Goal: Information Seeking & Learning: Find specific fact

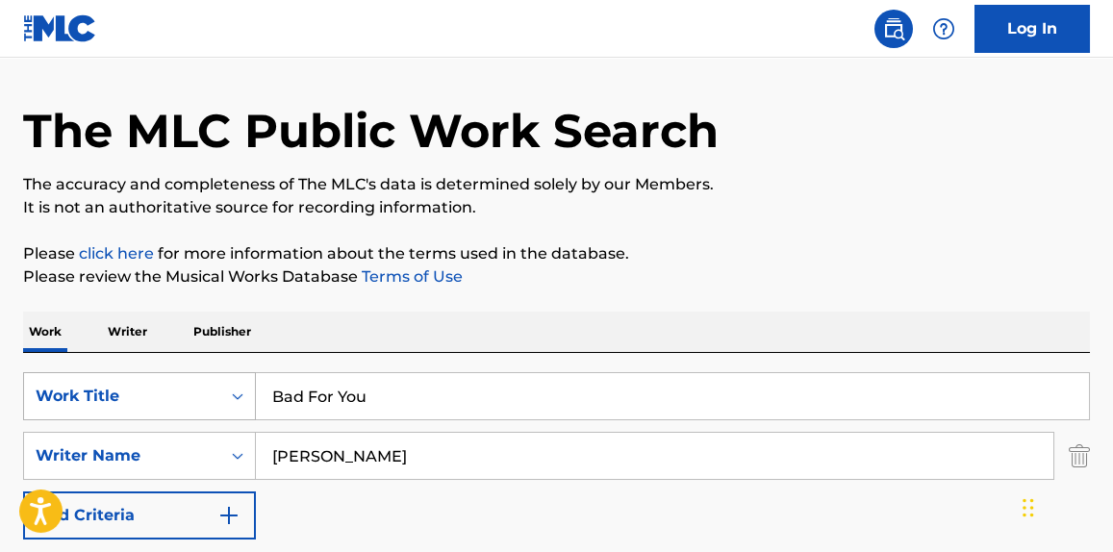
scroll to position [145, 0]
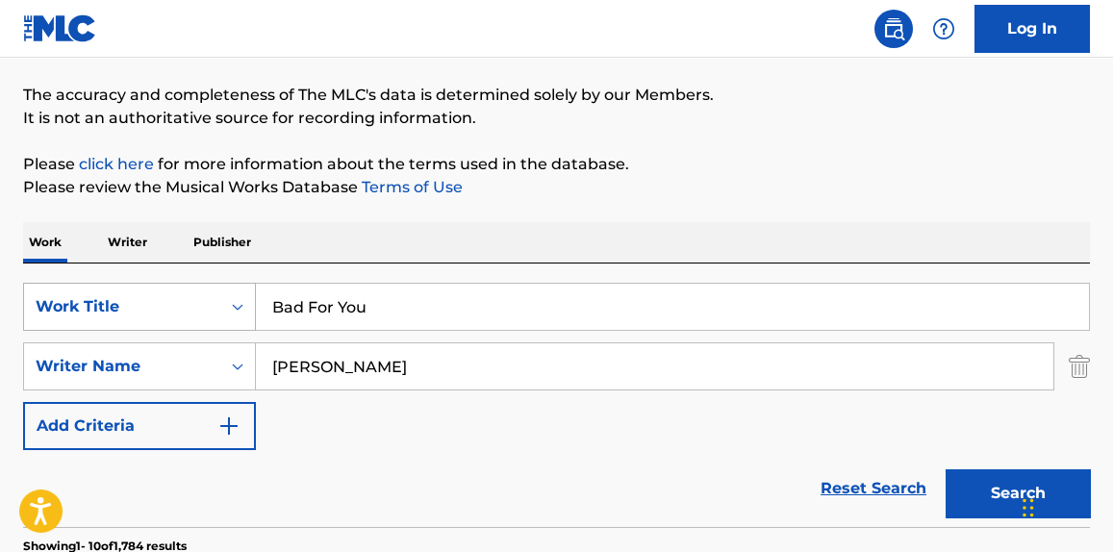
drag, startPoint x: 455, startPoint y: 323, endPoint x: 28, endPoint y: 317, distance: 427.2
click at [28, 317] on div "SearchWithCriteriaf432de65-bece-4bed-ab72-a1fdbc844741 Work Title Bad For You" at bounding box center [556, 307] width 1067 height 48
type input "gorgeous"
click at [946, 469] on button "Search" at bounding box center [1018, 493] width 144 height 48
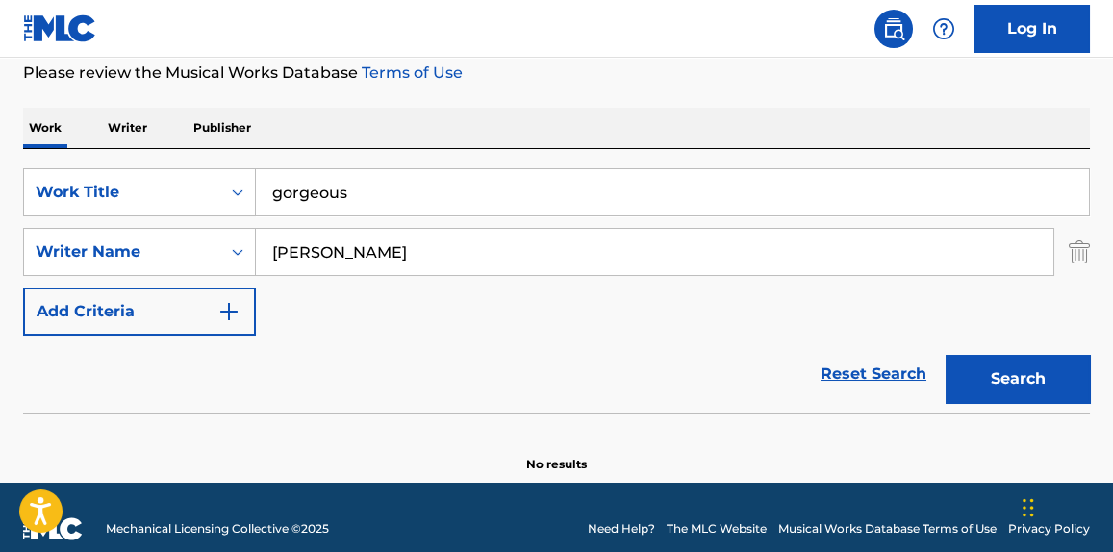
scroll to position [282, 0]
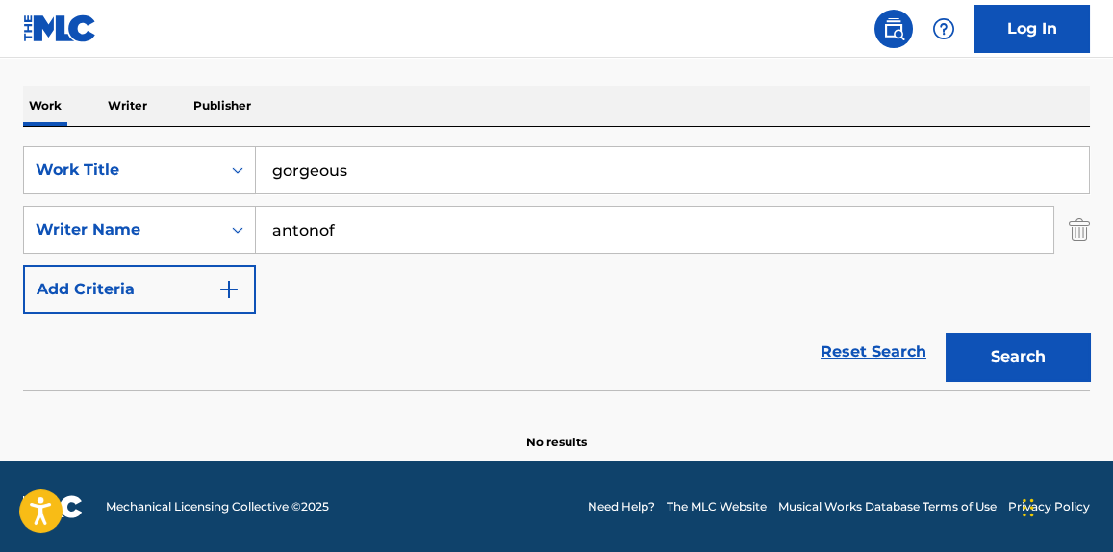
type input "antonof"
click at [946, 333] on button "Search" at bounding box center [1018, 357] width 144 height 48
click at [393, 307] on div "SearchWithCriteriaf432de65-bece-4bed-ab72-a1fdbc844741 Work Title gorgeous Sear…" at bounding box center [556, 229] width 1067 height 167
drag, startPoint x: 453, startPoint y: 159, endPoint x: 84, endPoint y: 181, distance: 370.1
click at [83, 184] on div "SearchWithCriteriaf432de65-bece-4bed-ab72-a1fdbc844741 Work Title gorgeous" at bounding box center [556, 170] width 1067 height 48
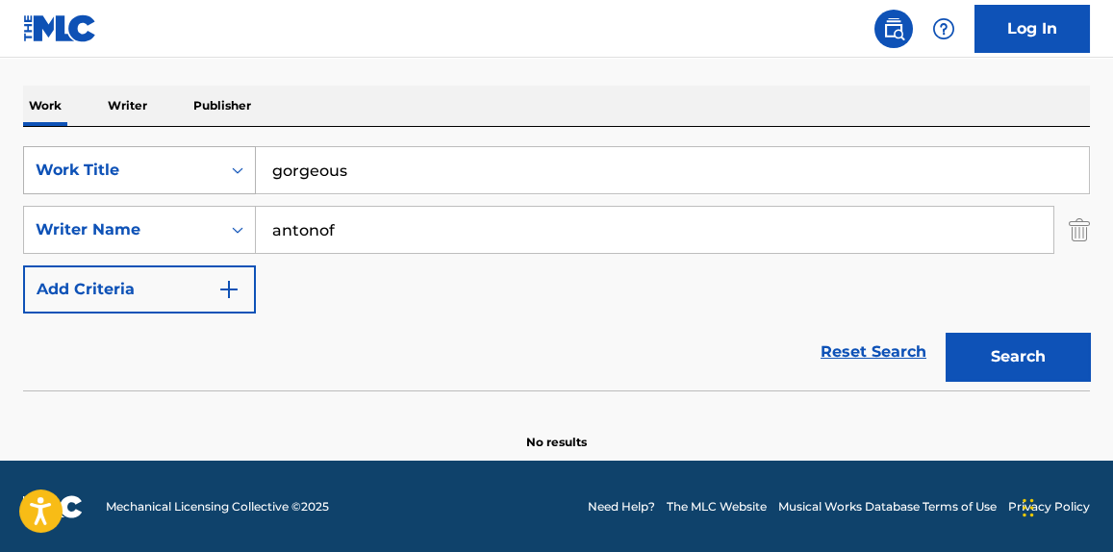
paste input "IDK"
type input "IDK"
drag, startPoint x: 561, startPoint y: 32, endPoint x: 548, endPoint y: 58, distance: 28.8
click at [565, 32] on nav "Log In" at bounding box center [556, 29] width 1113 height 58
drag, startPoint x: 393, startPoint y: 236, endPoint x: 13, endPoint y: 277, distance: 382.3
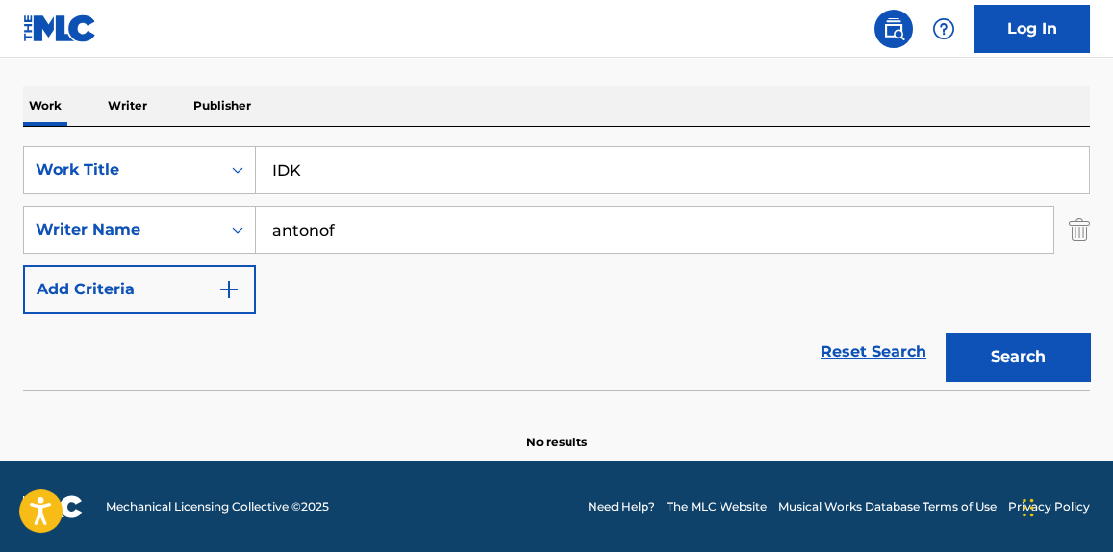
click at [13, 277] on div "The MLC Public Work Search The accuracy and completeness of The MLC's data is d…" at bounding box center [556, 137] width 1113 height 627
type input "[PERSON_NAME]"
click at [946, 333] on button "Search" at bounding box center [1018, 357] width 144 height 48
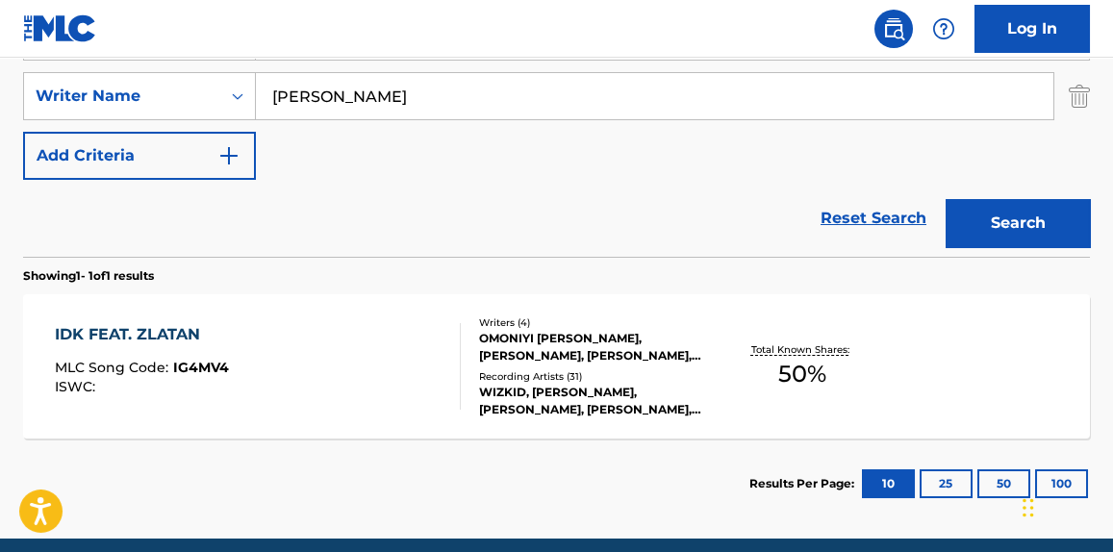
scroll to position [494, 0]
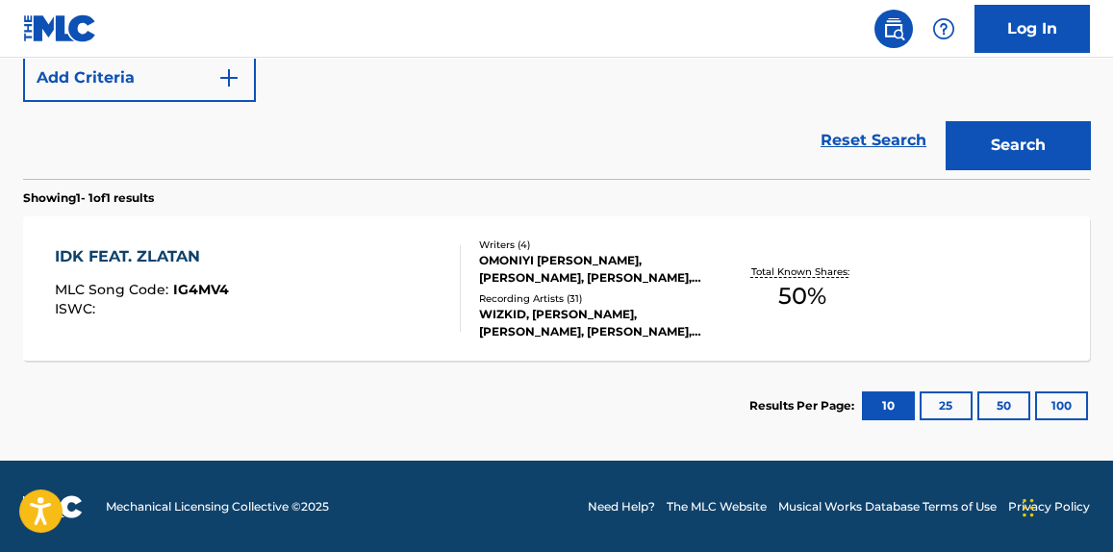
click at [347, 352] on div "IDK FEAT. ZLATAN MLC Song Code : IG4MV4 ISWC : Writers ( 4 ) [PERSON_NAME] [PER…" at bounding box center [556, 288] width 1067 height 144
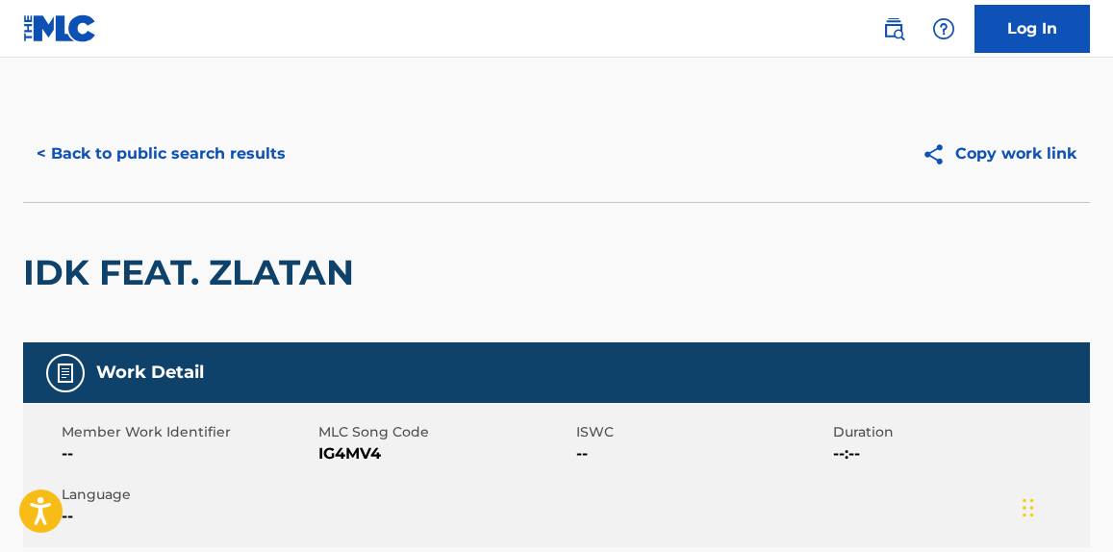
click at [303, 266] on h2 "IDK FEAT. ZLATAN" at bounding box center [193, 272] width 341 height 43
click at [303, 268] on h2 "IDK FEAT. ZLATAN" at bounding box center [193, 272] width 341 height 43
copy h2 "ZLATAN"
click at [158, 162] on button "< Back to public search results" at bounding box center [161, 154] width 276 height 48
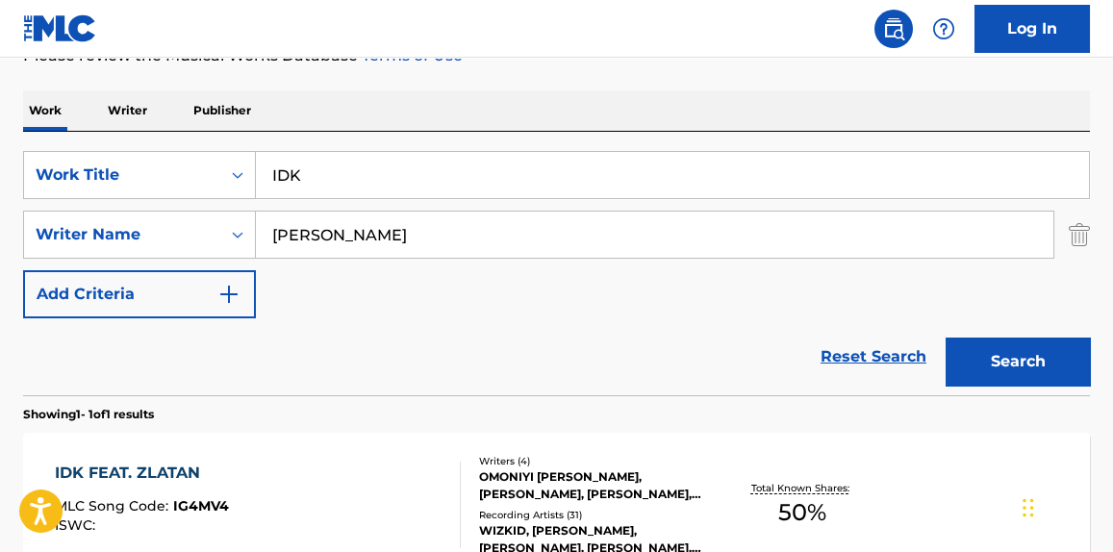
scroll to position [92, 0]
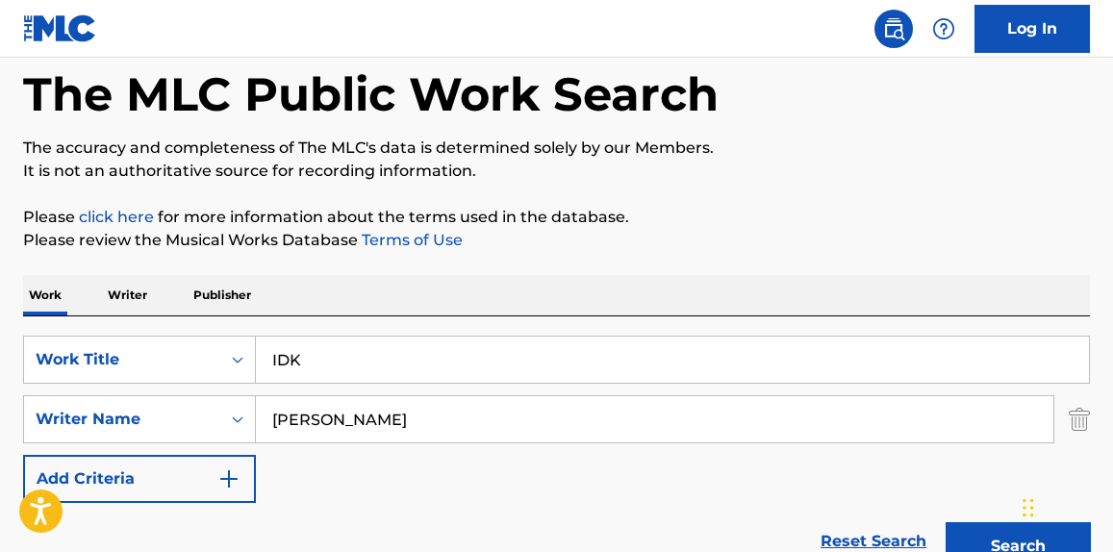
click at [161, 293] on div "Work Writer Publisher" at bounding box center [556, 295] width 1067 height 40
click at [150, 296] on p "Writer" at bounding box center [127, 295] width 51 height 40
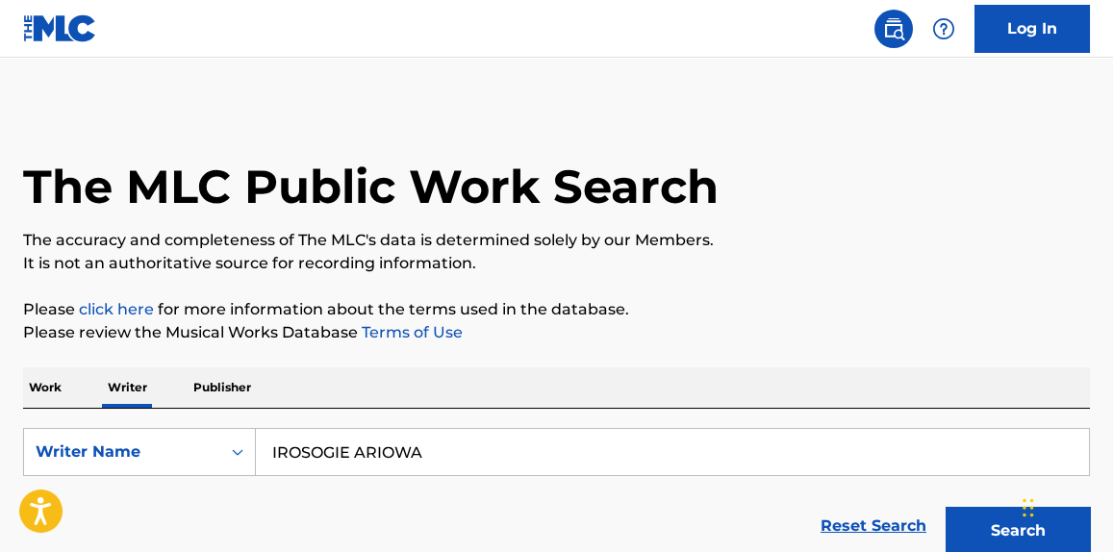
click at [408, 323] on link "Terms of Use" at bounding box center [410, 332] width 105 height 18
drag, startPoint x: 508, startPoint y: 444, endPoint x: 149, endPoint y: 468, distance: 359.6
click at [149, 468] on div "SearchWithCriteria125135c4-468c-405e-ab18-0f419d460da9 Writer Name [PERSON_NAME]" at bounding box center [556, 452] width 1067 height 48
drag, startPoint x: 465, startPoint y: 452, endPoint x: 157, endPoint y: 485, distance: 309.6
click at [158, 484] on form "SearchWithCriteria125135c4-468c-405e-ab18-0f419d460da9 Writer Name [PERSON_NAME…" at bounding box center [556, 496] width 1067 height 137
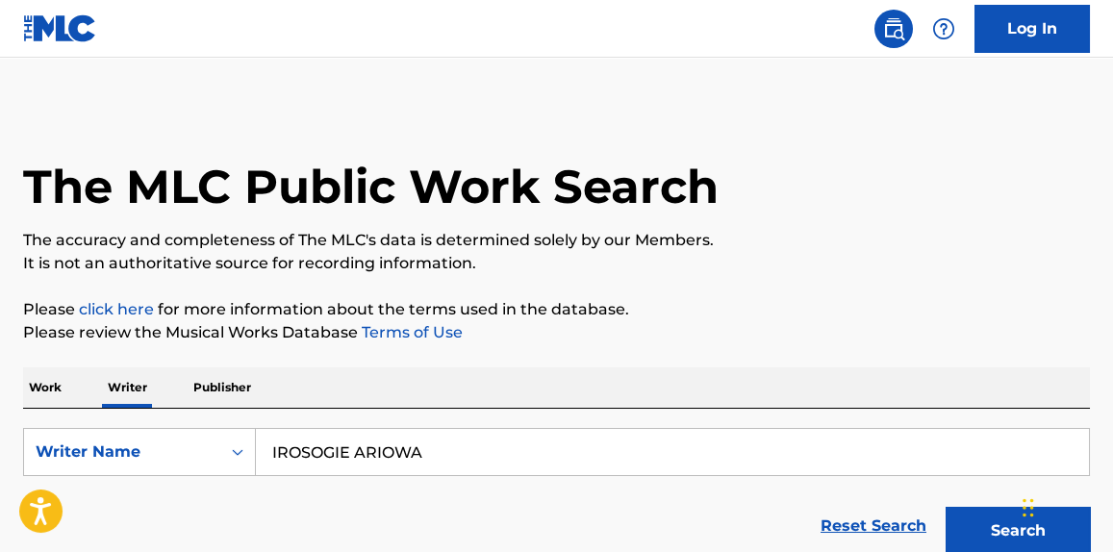
paste input "ZLATAN"
type input "ZLATAN"
click at [775, 264] on p "It is not an authoritative source for recording information." at bounding box center [556, 263] width 1067 height 23
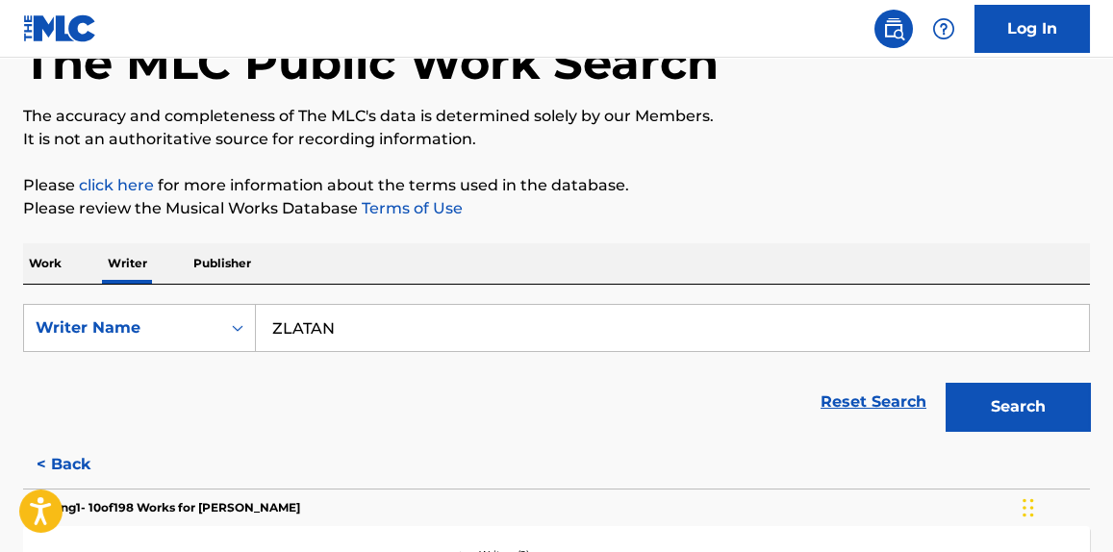
scroll to position [145, 0]
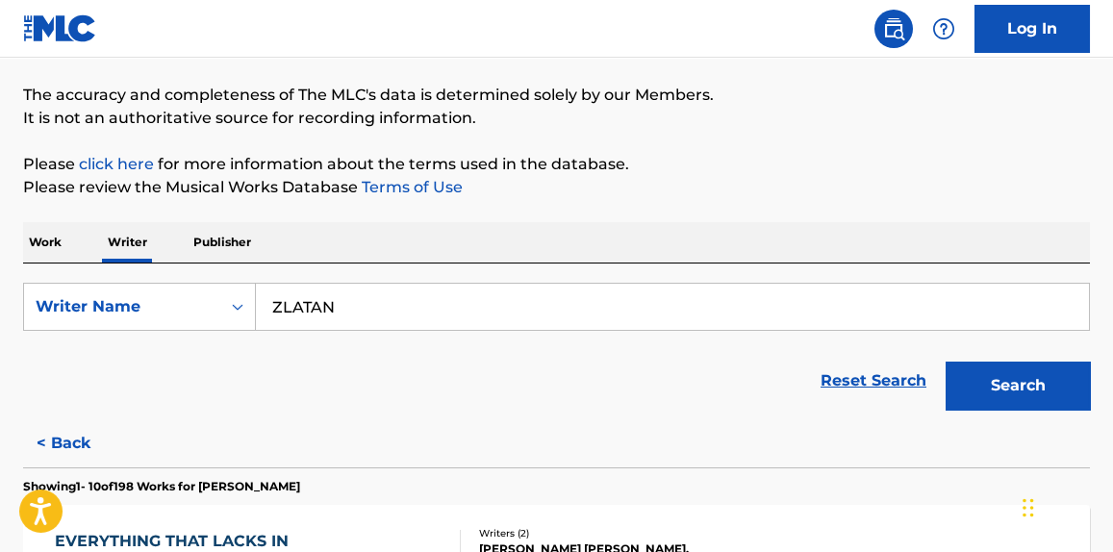
click at [1051, 387] on button "Search" at bounding box center [1018, 386] width 144 height 48
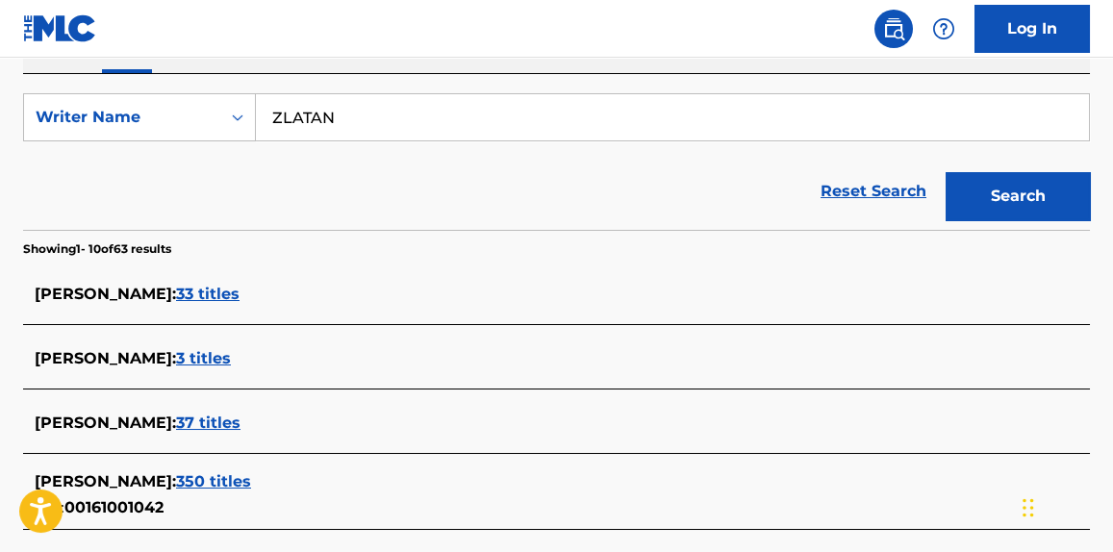
scroll to position [0, 0]
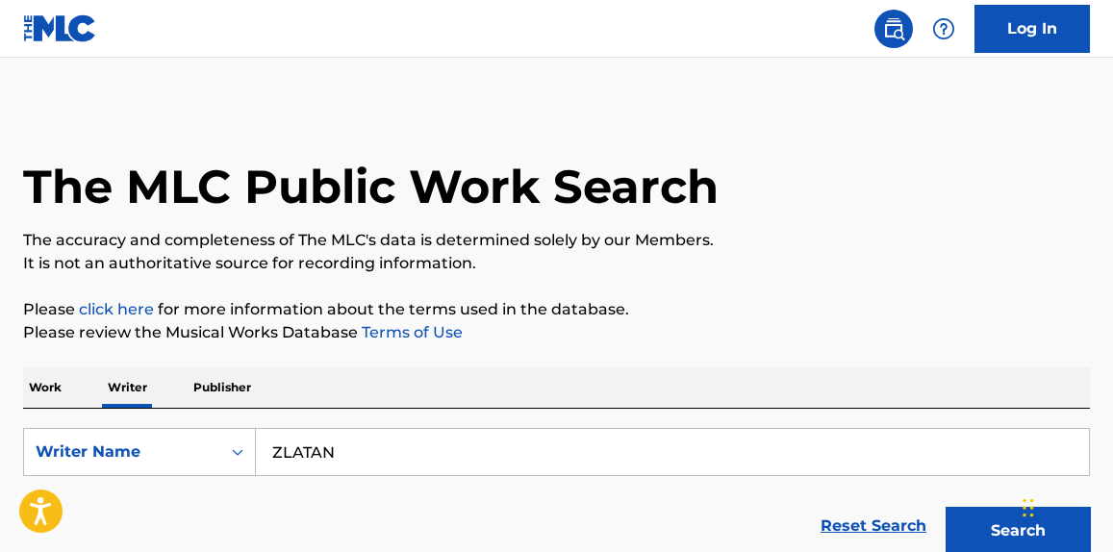
drag, startPoint x: 343, startPoint y: 462, endPoint x: 114, endPoint y: 500, distance: 232.2
click at [118, 497] on form "SearchWithCriteria125135c4-468c-405e-ab18-0f419d460da9 Writer Name [PERSON_NAME…" at bounding box center [556, 496] width 1067 height 137
click at [60, 393] on p "Work" at bounding box center [45, 388] width 44 height 40
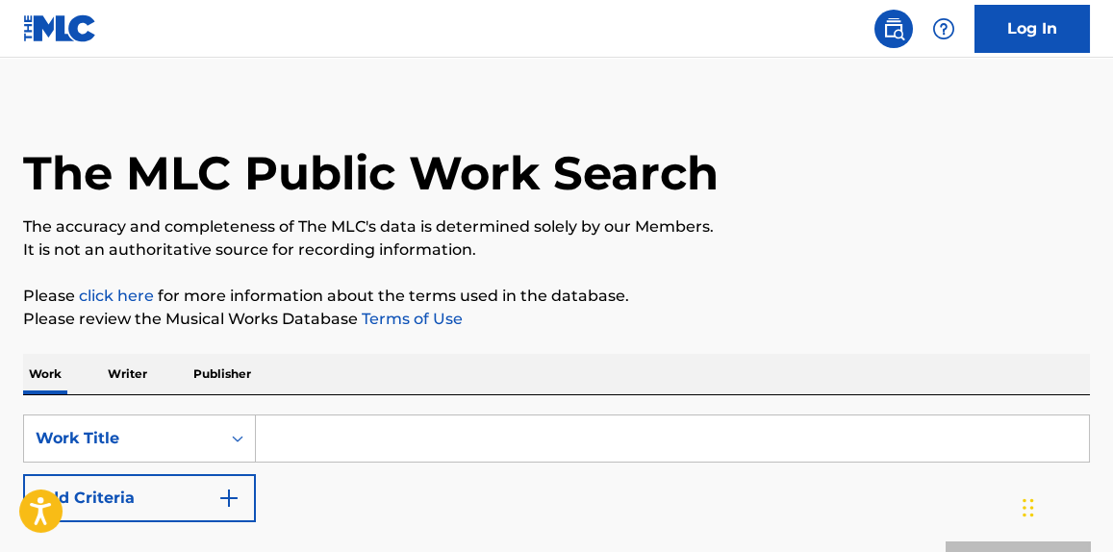
scroll to position [145, 0]
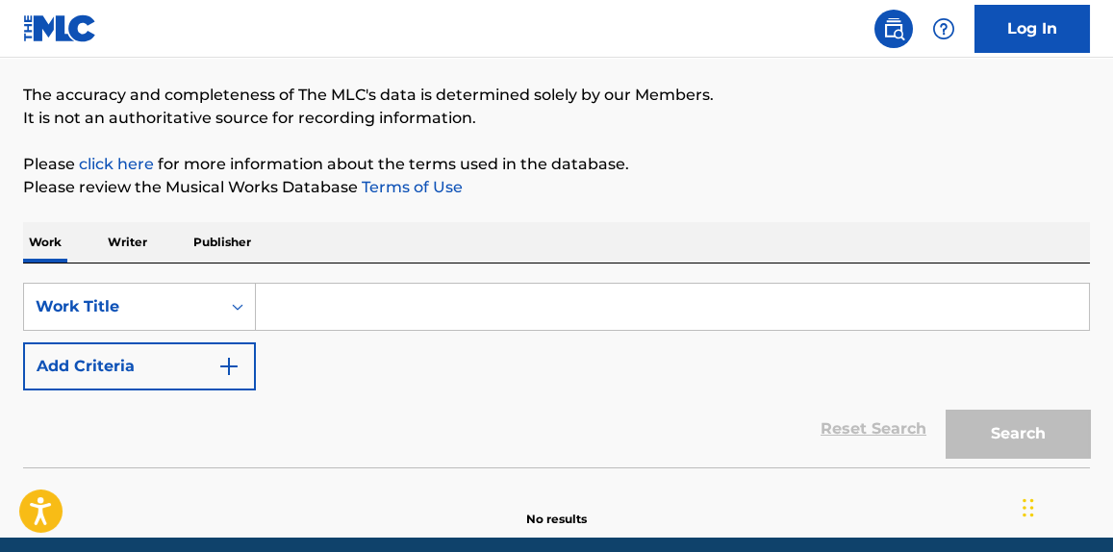
click at [562, 333] on div "SearchWithCriteriaf432de65-bece-4bed-ab72-a1fdbc844741 Work Title Add Criteria" at bounding box center [556, 337] width 1067 height 108
click at [576, 302] on input "Search Form" at bounding box center [672, 307] width 833 height 46
click at [125, 230] on p "Writer" at bounding box center [127, 242] width 51 height 40
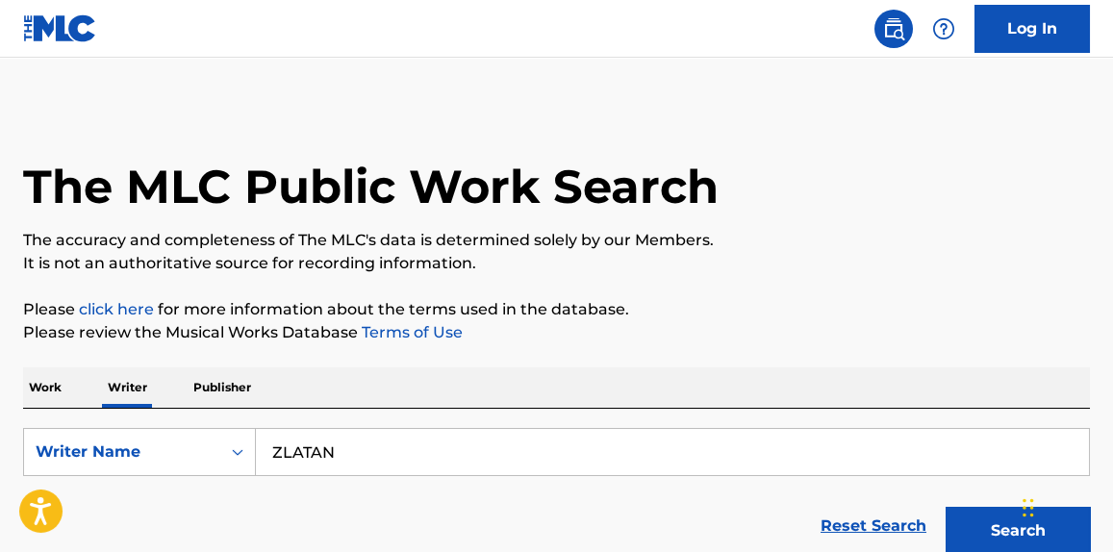
drag, startPoint x: 451, startPoint y: 449, endPoint x: 129, endPoint y: 496, distance: 325.7
click at [129, 496] on form "SearchWithCriteria125135c4-468c-405e-ab18-0f419d460da9 Writer Name [PERSON_NAME…" at bounding box center [556, 496] width 1067 height 137
paste input "Native Sound Limited"
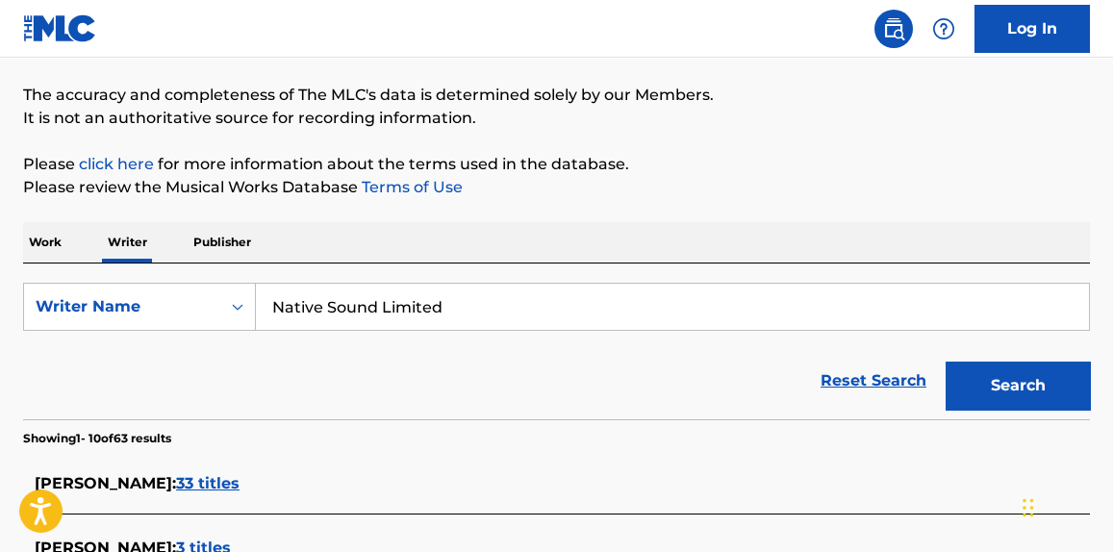
click at [585, 343] on div "Reset Search Search" at bounding box center [556, 380] width 1067 height 77
drag, startPoint x: 445, startPoint y: 319, endPoint x: 183, endPoint y: 354, distance: 264.9
click at [183, 354] on form "SearchWithCriteria125135c4-468c-405e-ab18-0f419d460da9 Writer Name Native Sound…" at bounding box center [556, 351] width 1067 height 137
paste input "OMONIYI [PERSON_NAME]"
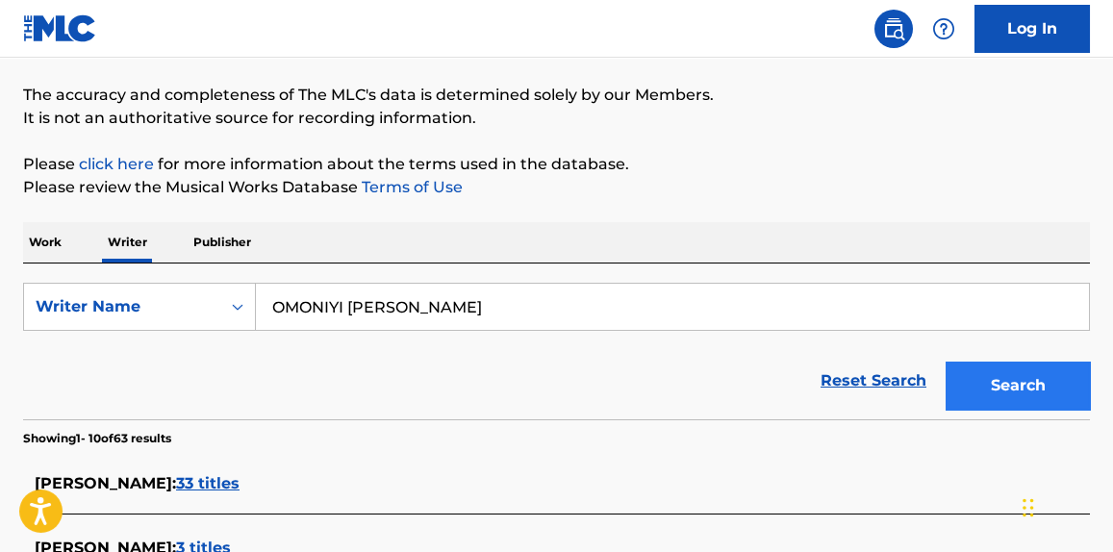
type input "OMONIYI [PERSON_NAME]"
click at [984, 374] on button "Search" at bounding box center [1018, 386] width 144 height 48
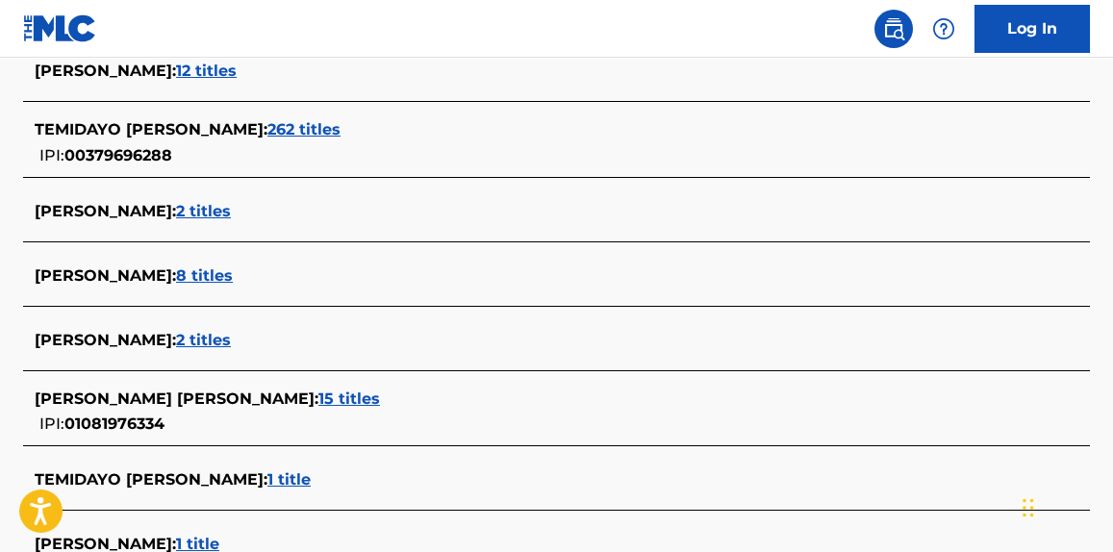
scroll to position [583, 0]
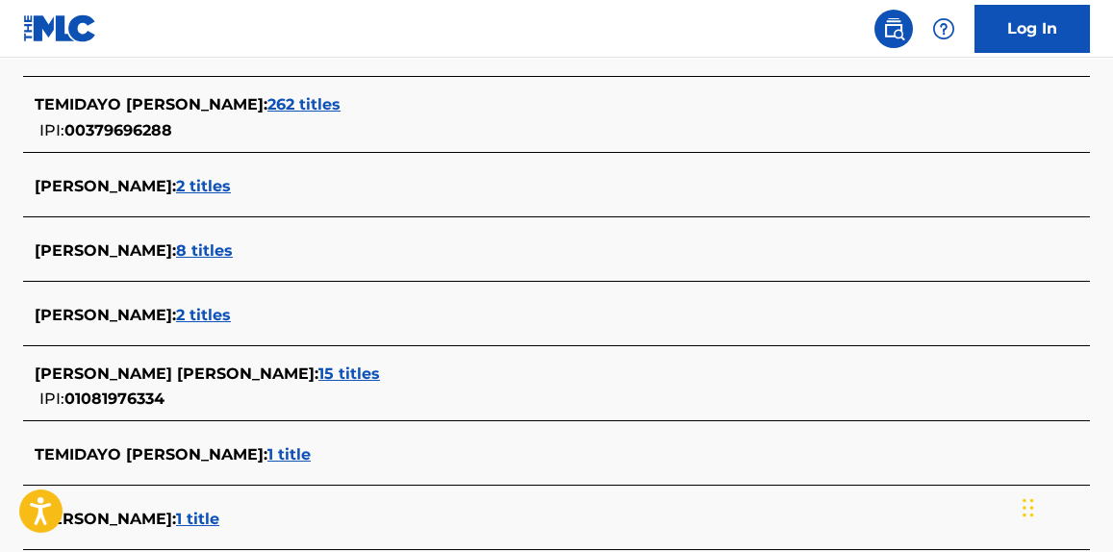
click at [312, 96] on span "262 titles" at bounding box center [303, 104] width 73 height 18
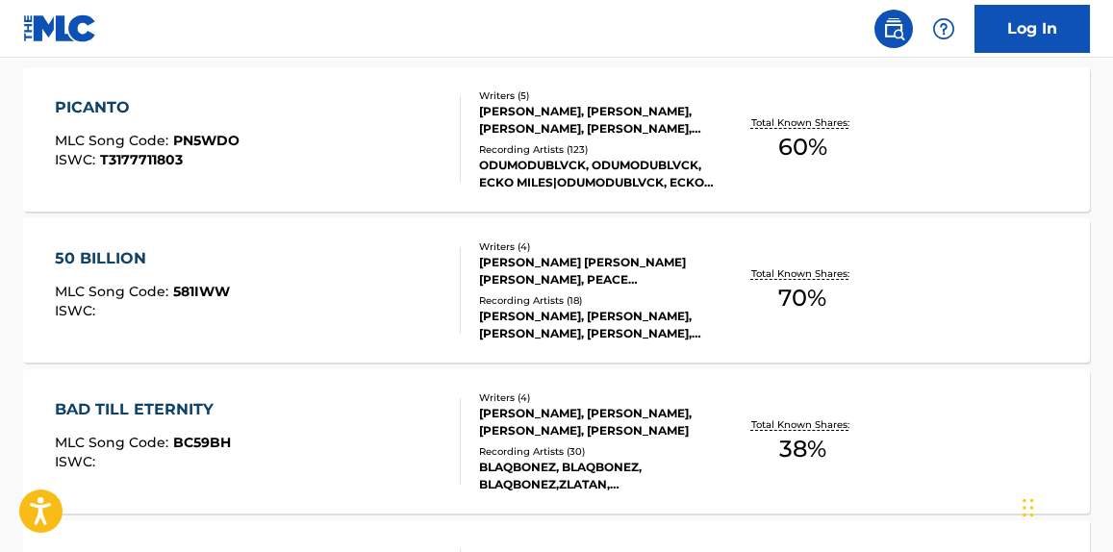
click at [445, 143] on div at bounding box center [451, 139] width 15 height 87
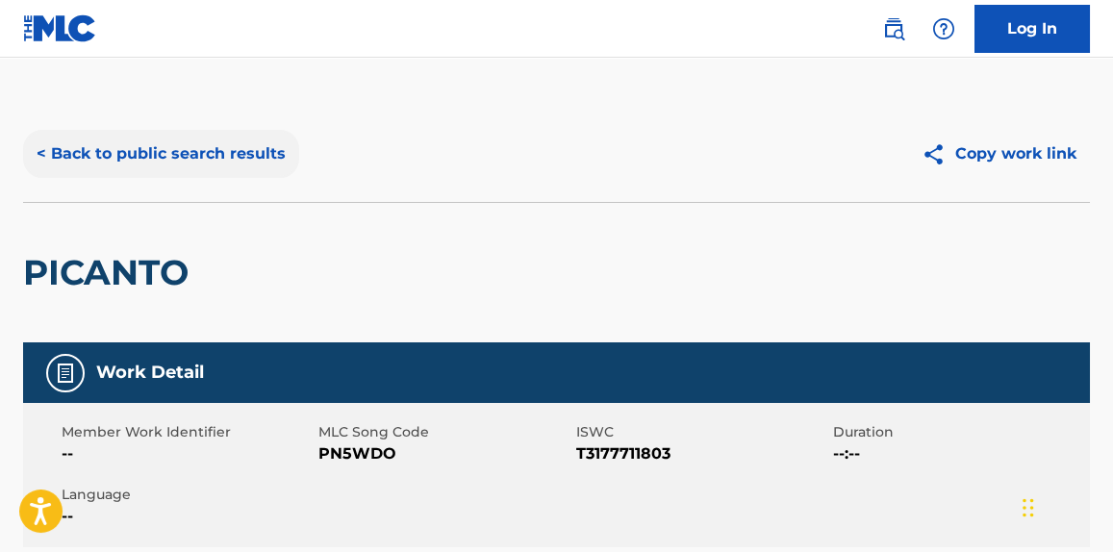
click at [266, 154] on button "< Back to public search results" at bounding box center [161, 154] width 276 height 48
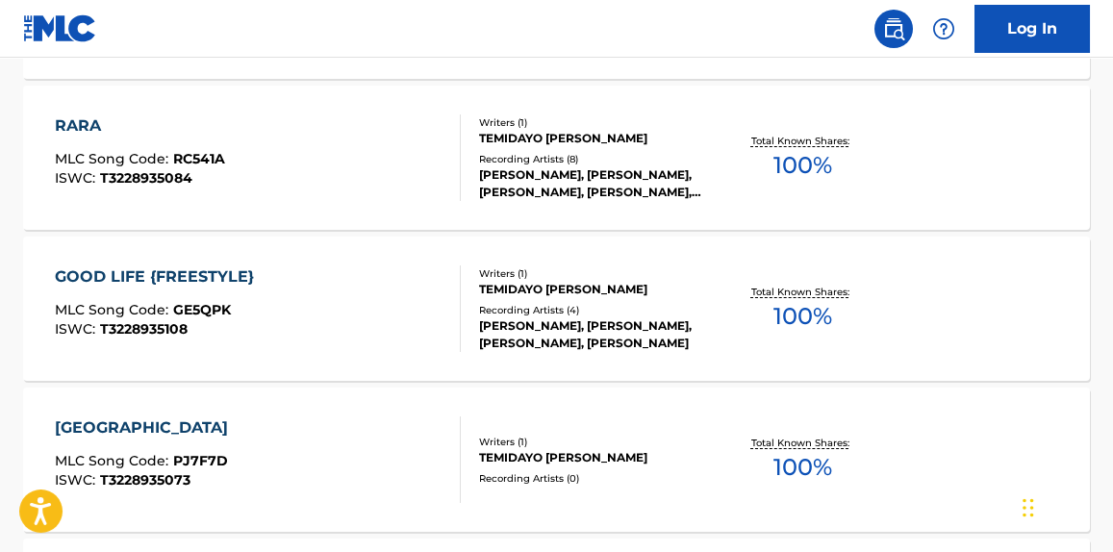
scroll to position [1338, 0]
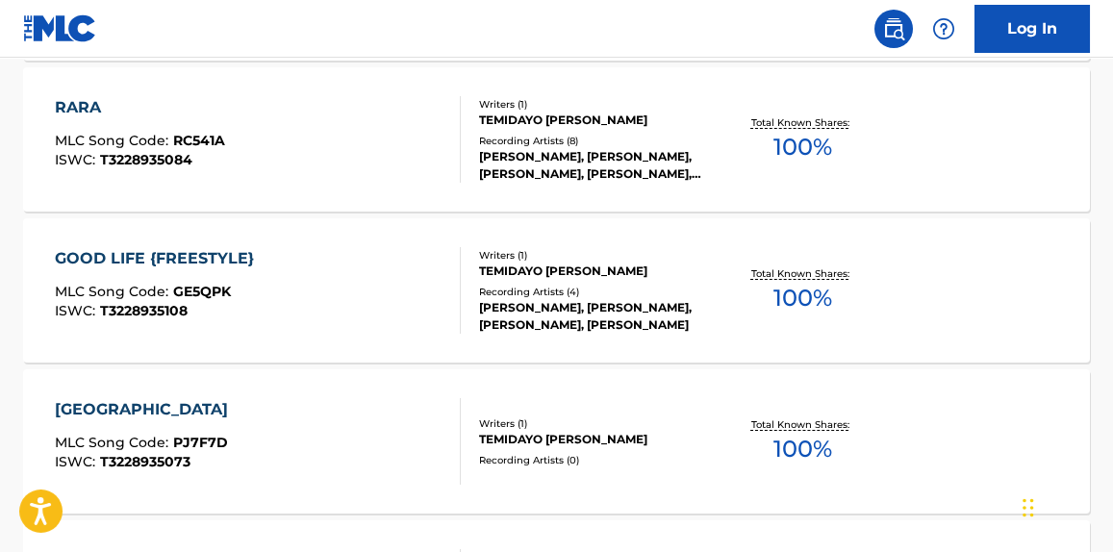
click at [323, 319] on div "GOOD LIFE {FREESTYLE} MLC Song Code : GE5QPK ISWC : T3228935108" at bounding box center [257, 290] width 405 height 87
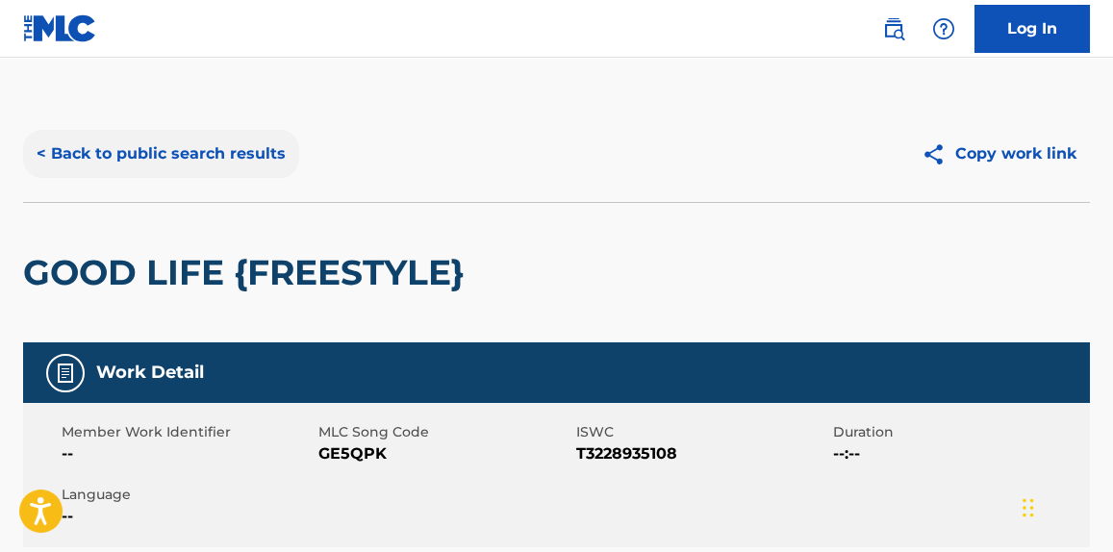
click at [204, 172] on button "< Back to public search results" at bounding box center [161, 154] width 276 height 48
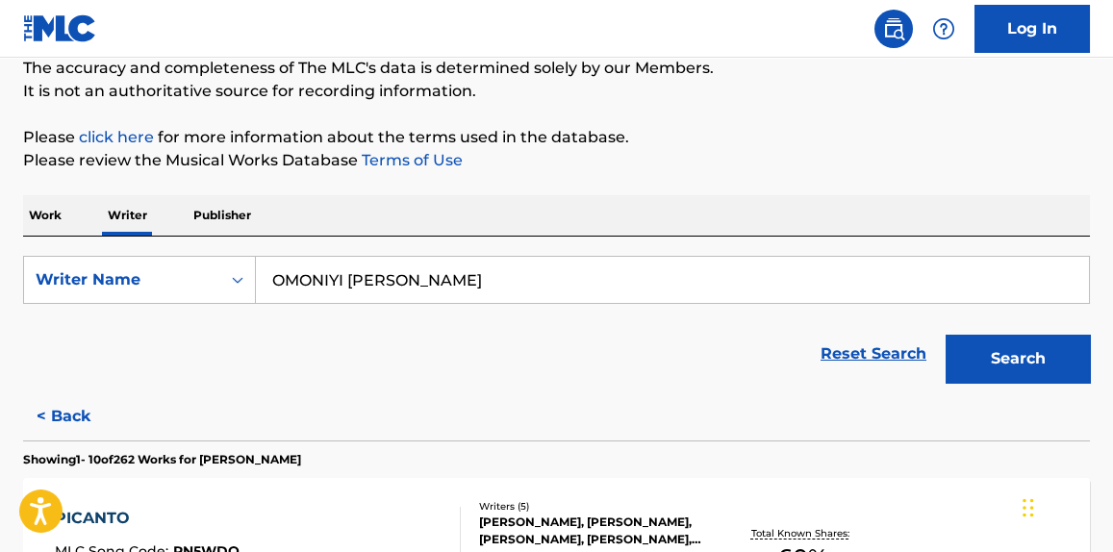
click at [67, 201] on div "Work Writer Publisher" at bounding box center [556, 215] width 1067 height 40
click at [53, 229] on p "Work" at bounding box center [45, 215] width 44 height 40
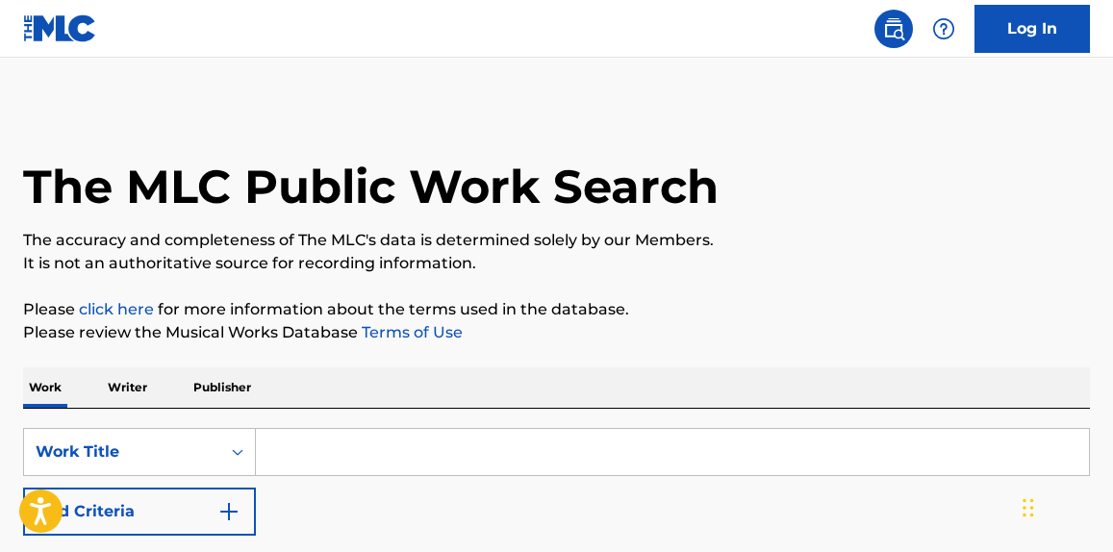
click at [404, 465] on input "Search Form" at bounding box center [672, 452] width 833 height 46
type input "carat cake"
click at [23, 488] on button "Add Criteria" at bounding box center [139, 512] width 233 height 48
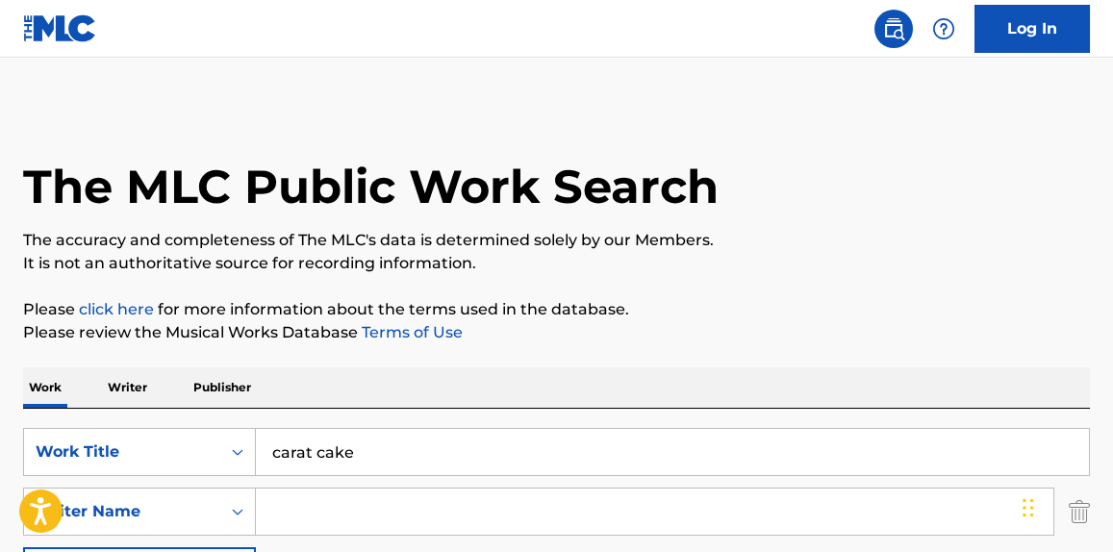
click at [438, 473] on input "carat cake" at bounding box center [672, 452] width 833 height 46
click at [450, 513] on input "Search Form" at bounding box center [655, 512] width 798 height 46
type input "[PERSON_NAME]"
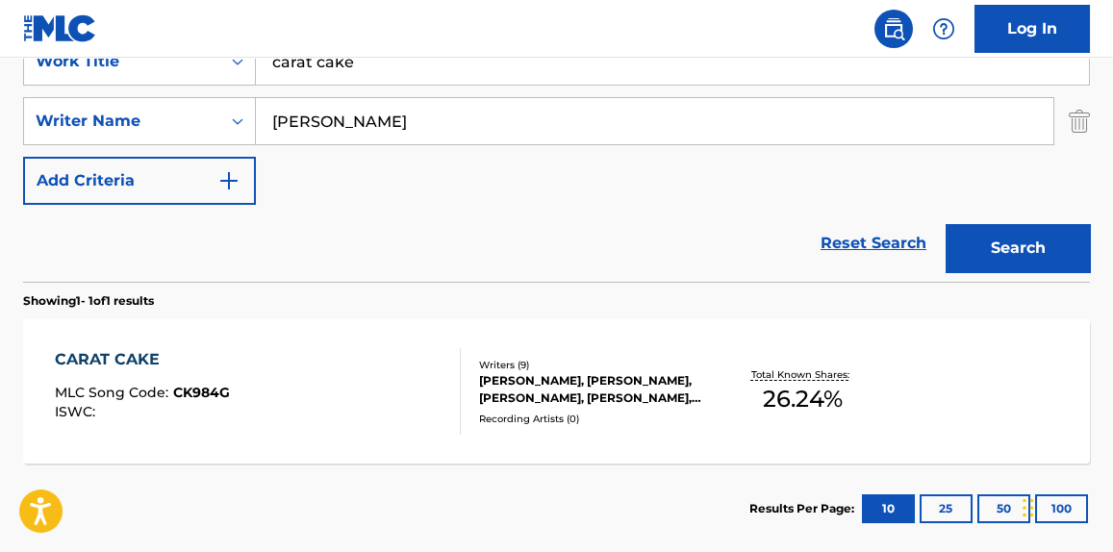
scroll to position [437, 0]
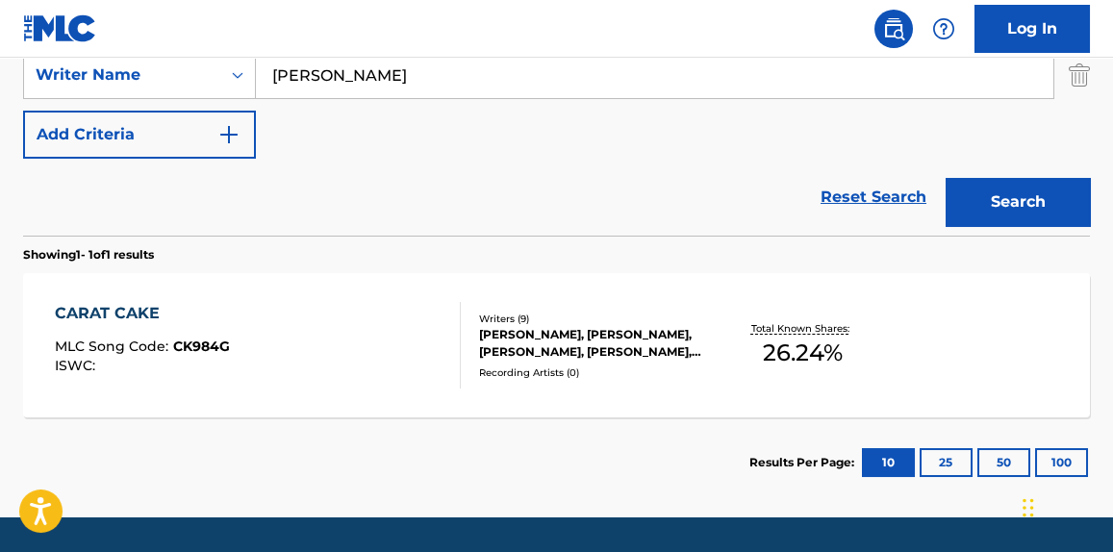
click at [380, 375] on div "CARAT CAKE MLC Song Code : CK984G ISWC :" at bounding box center [257, 345] width 405 height 87
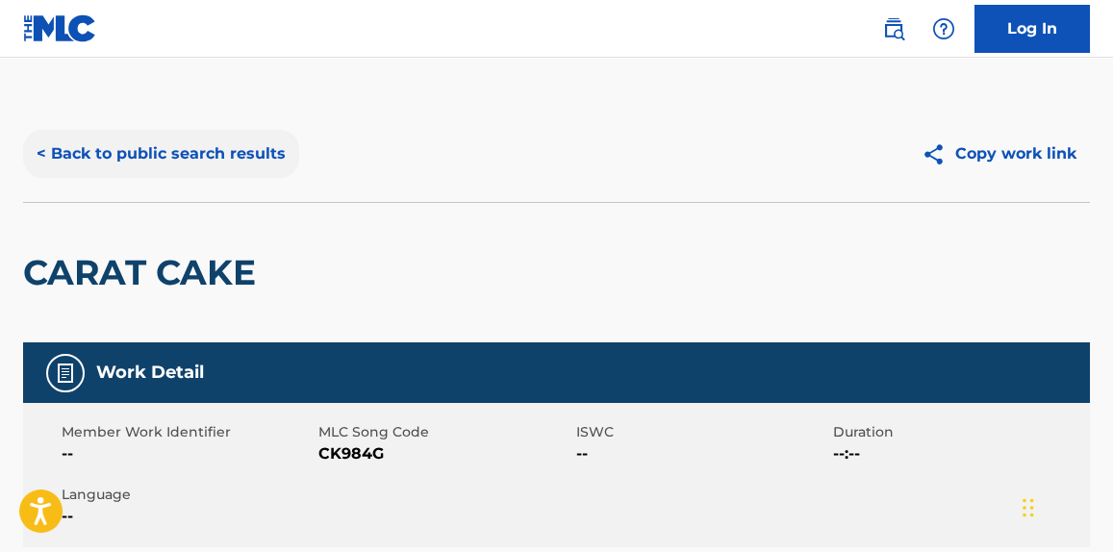
click at [251, 145] on button "< Back to public search results" at bounding box center [161, 154] width 276 height 48
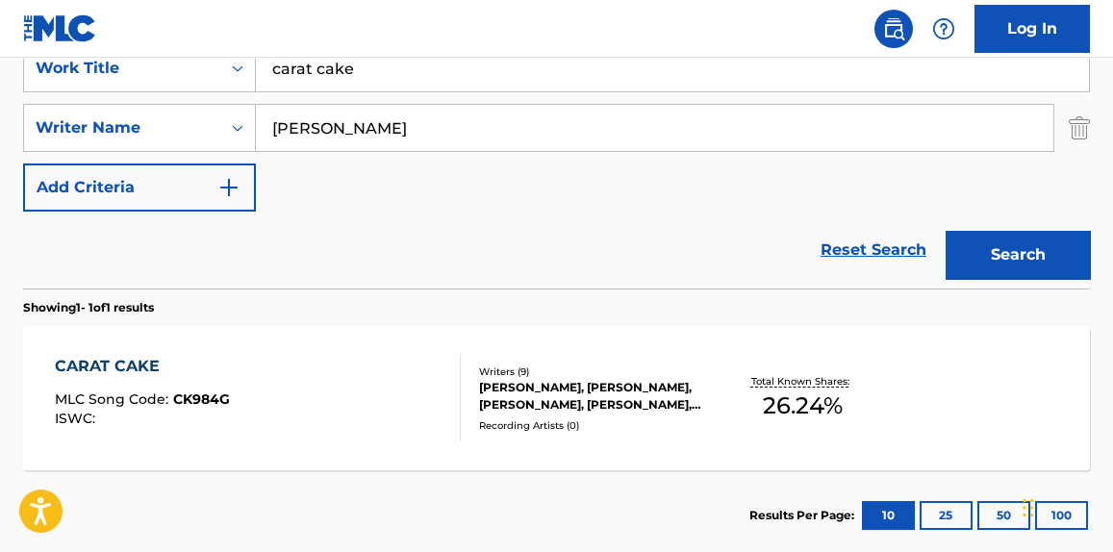
drag, startPoint x: 322, startPoint y: 129, endPoint x: 0, endPoint y: 201, distance: 330.3
click at [0, 196] on div "The MLC Public Work Search The accuracy and completeness of The MLC's data is d…" at bounding box center [556, 141] width 1113 height 839
type input "[PERSON_NAME] [PERSON_NAME]"
click at [946, 231] on button "Search" at bounding box center [1018, 255] width 144 height 48
drag, startPoint x: 374, startPoint y: 63, endPoint x: 70, endPoint y: 59, distance: 304.0
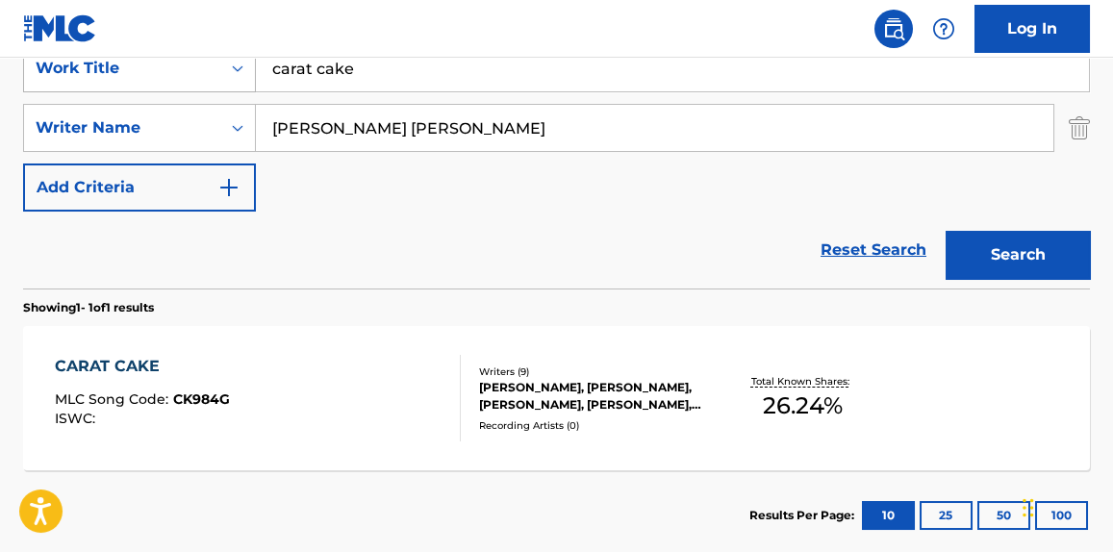
click at [70, 59] on div "SearchWithCriteriaf432de65-bece-4bed-ab72-a1fdbc844741 Work Title carat cake" at bounding box center [556, 68] width 1067 height 48
paste input "Keeper"
type input "Keeper"
click at [378, 98] on div "SearchWithCriteriaf432de65-bece-4bed-ab72-a1fdbc844741 Work Title Keeper Search…" at bounding box center [556, 127] width 1067 height 167
drag, startPoint x: 396, startPoint y: 112, endPoint x: 134, endPoint y: 140, distance: 264.2
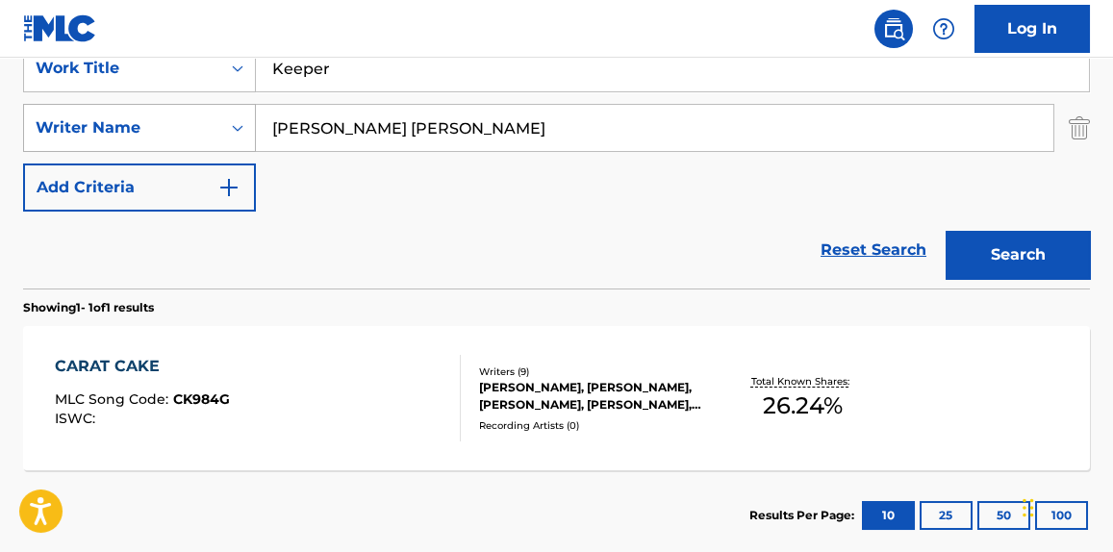
click at [134, 140] on div "SearchWithCriteria4aff7eac-2203-4dc5-8d9e-90761b40254c Writer Name [PERSON_NAME…" at bounding box center [556, 128] width 1067 height 48
paste input "[PERSON_NAME]"
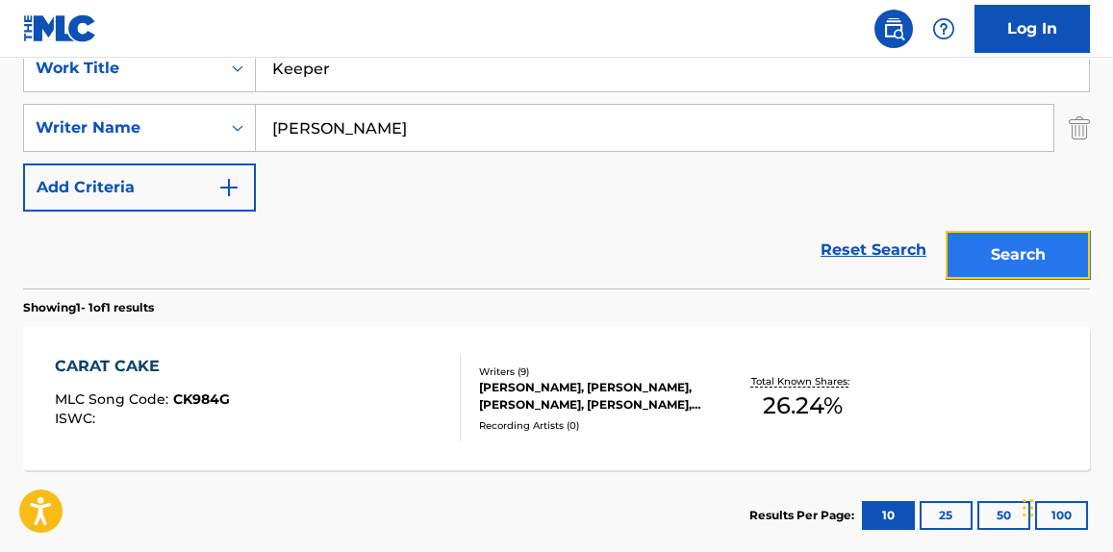
click at [963, 257] on button "Search" at bounding box center [1018, 255] width 144 height 48
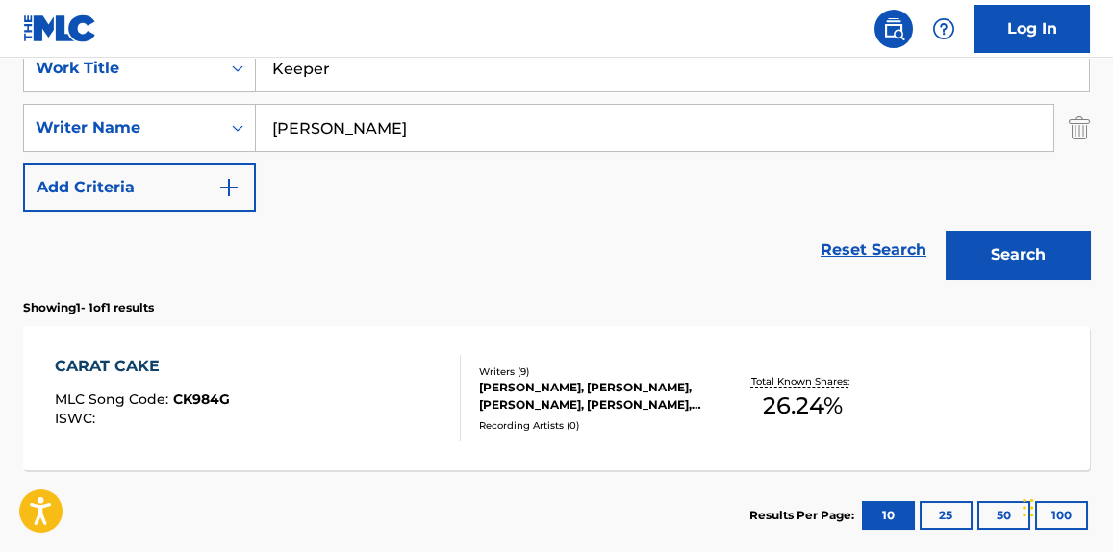
scroll to position [282, 0]
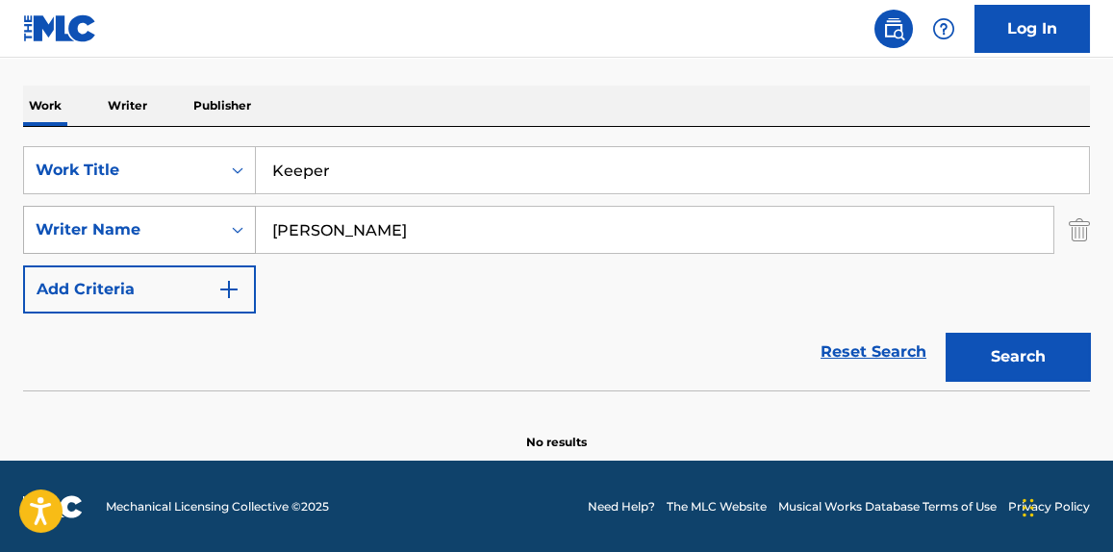
drag, startPoint x: 434, startPoint y: 205, endPoint x: 127, endPoint y: 241, distance: 309.1
click at [126, 240] on div "SearchWithCriteria4aff7eac-2203-4dc5-8d9e-90761b40254c Writer Name [PERSON_NAME]" at bounding box center [556, 230] width 1067 height 48
paste input "[PERSON_NAME] [PERSON_NAME]"
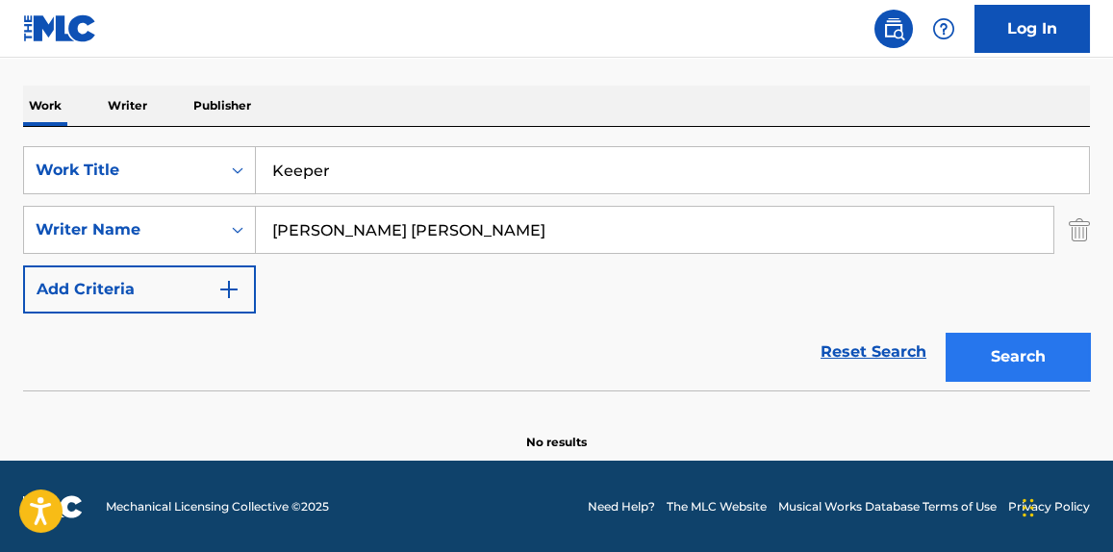
type input "[PERSON_NAME] [PERSON_NAME]"
click at [1043, 337] on button "Search" at bounding box center [1018, 357] width 144 height 48
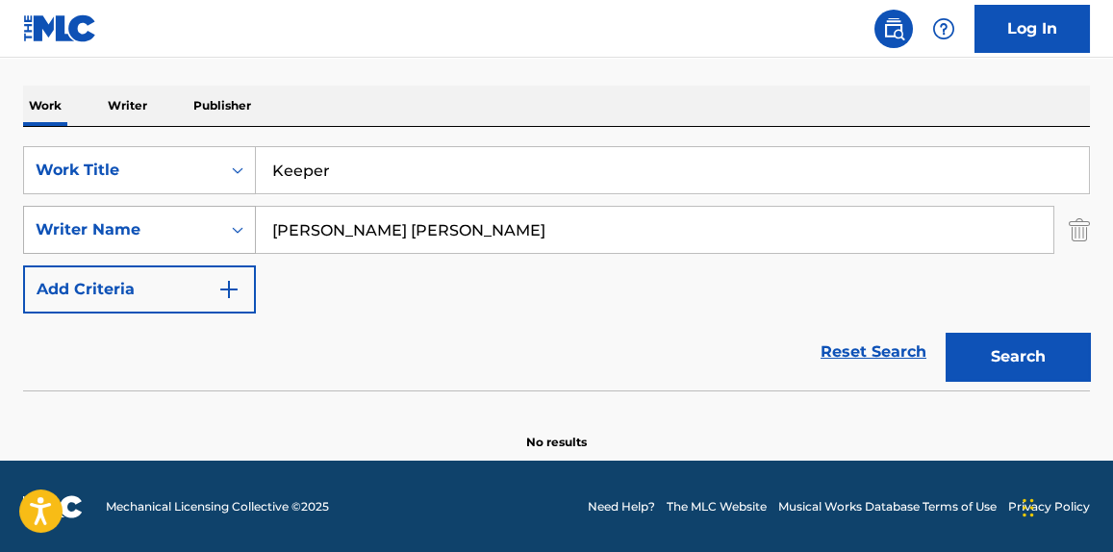
paste input "Search Form"
drag, startPoint x: 461, startPoint y: 236, endPoint x: 47, endPoint y: 239, distance: 413.7
click at [47, 239] on div "SearchWithCriteria4aff7eac-2203-4dc5-8d9e-90761b40254c Writer Name [PERSON_NAME…" at bounding box center [556, 230] width 1067 height 48
paste input "Search Form"
click at [345, 253] on div "SearchWithCriteriaf432de65-bece-4bed-ab72-a1fdbc844741 Work Title Keeper Search…" at bounding box center [556, 229] width 1067 height 167
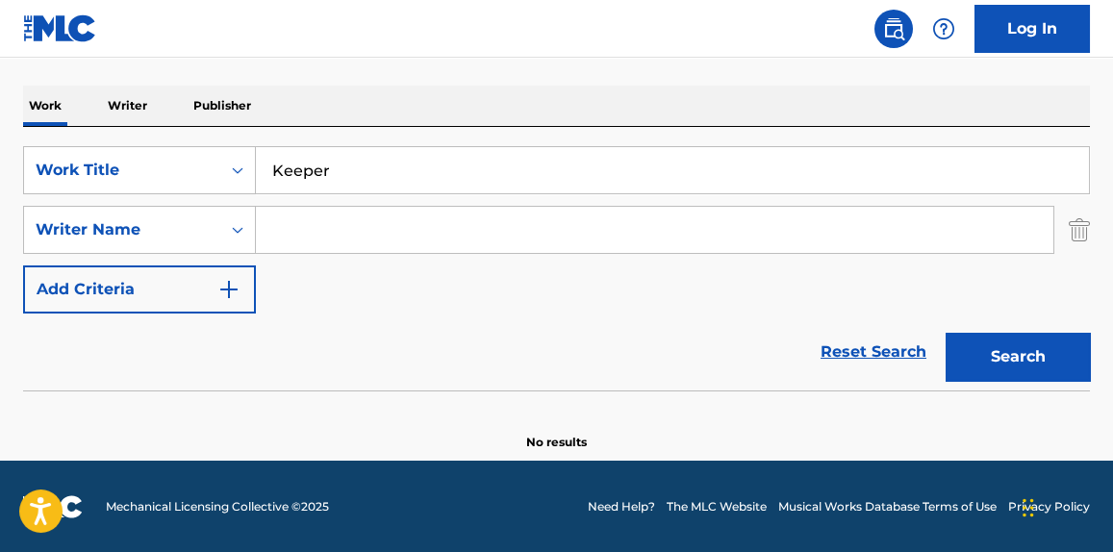
click at [458, 225] on input "Search Form" at bounding box center [655, 230] width 798 height 46
paste input "[PERSON_NAME]"
type input "[PERSON_NAME]"
click at [1035, 329] on div "Search" at bounding box center [1013, 352] width 154 height 77
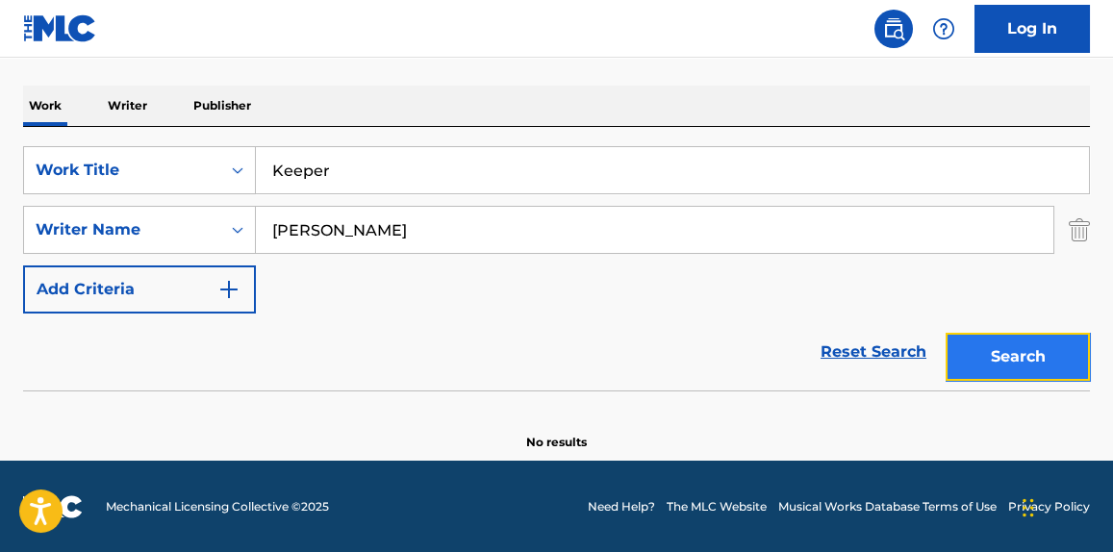
click at [1027, 353] on button "Search" at bounding box center [1018, 357] width 144 height 48
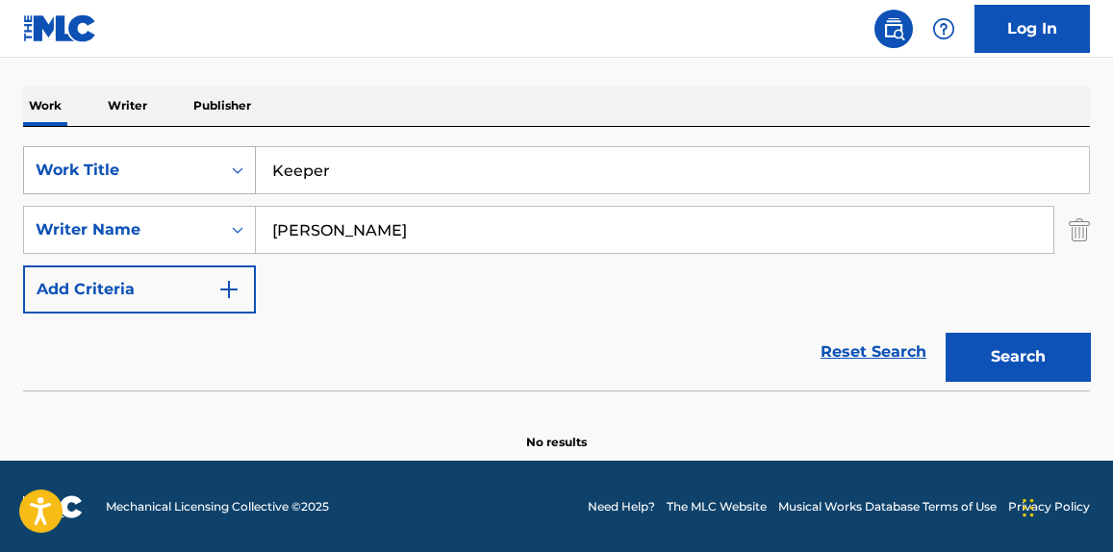
drag, startPoint x: 345, startPoint y: 167, endPoint x: 118, endPoint y: 175, distance: 227.2
click at [118, 175] on div "SearchWithCriteriaf432de65-bece-4bed-ab72-a1fdbc844741 Work Title Keeper" at bounding box center [556, 170] width 1067 height 48
paste input "That Girl"
type input "That Girl"
click at [469, 15] on nav "Log In" at bounding box center [556, 29] width 1113 height 58
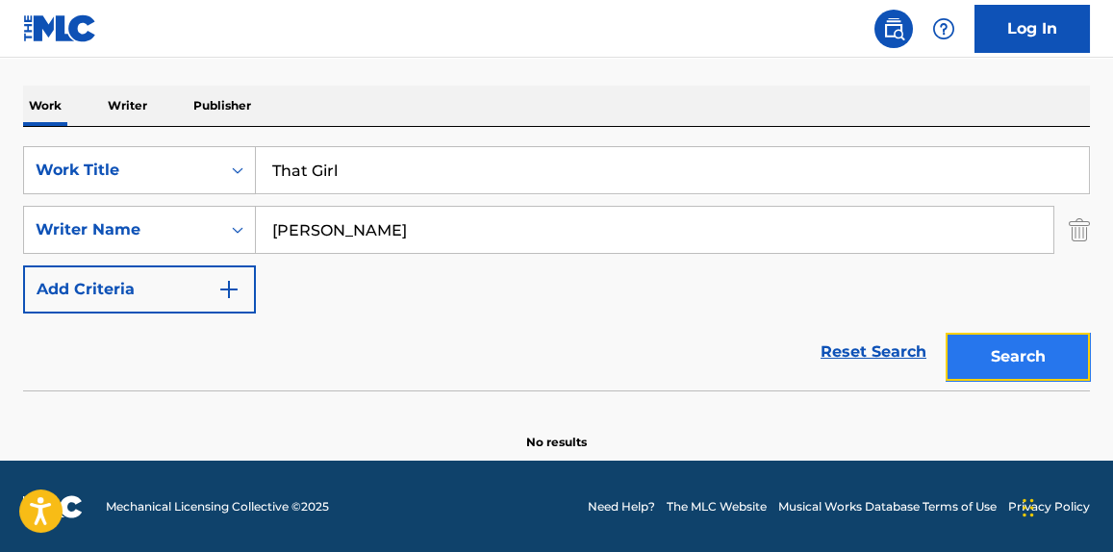
click at [1009, 348] on button "Search" at bounding box center [1018, 357] width 144 height 48
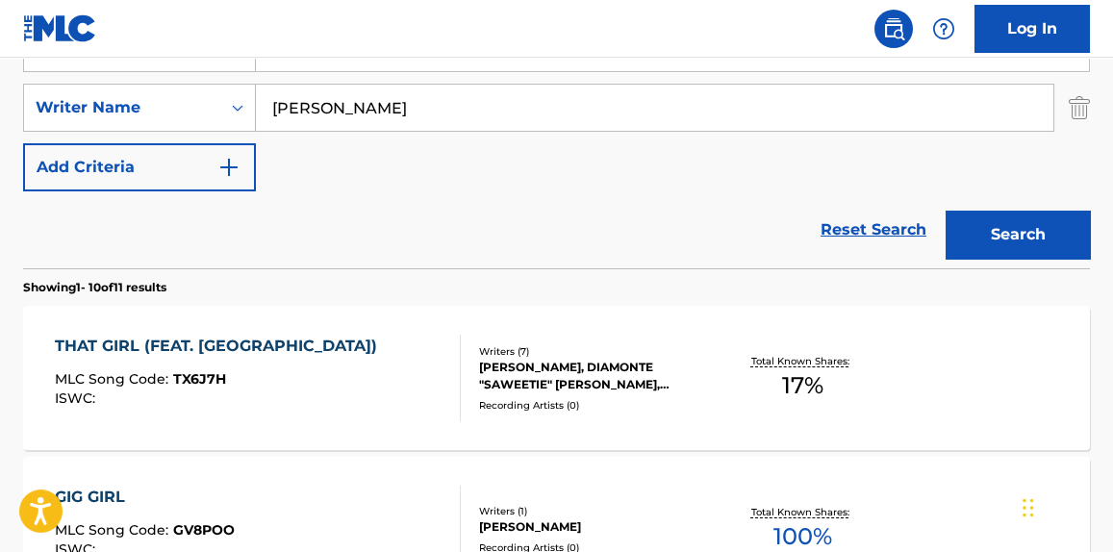
scroll to position [427, 0]
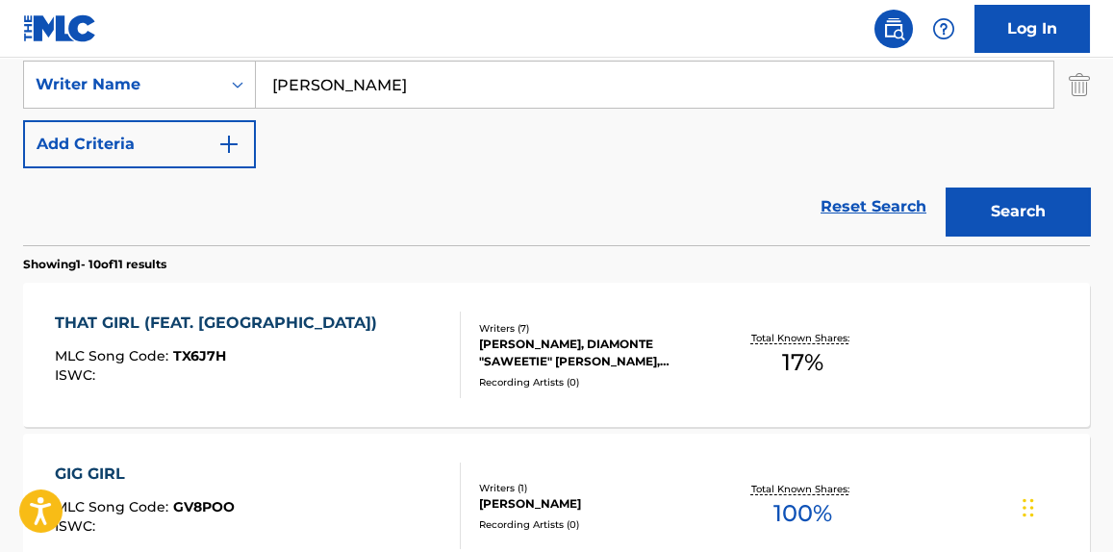
click at [399, 316] on div "THAT GIRL (FEAT. SAWEETIE) MLC Song Code : TX6J7H ISWC :" at bounding box center [257, 355] width 405 height 87
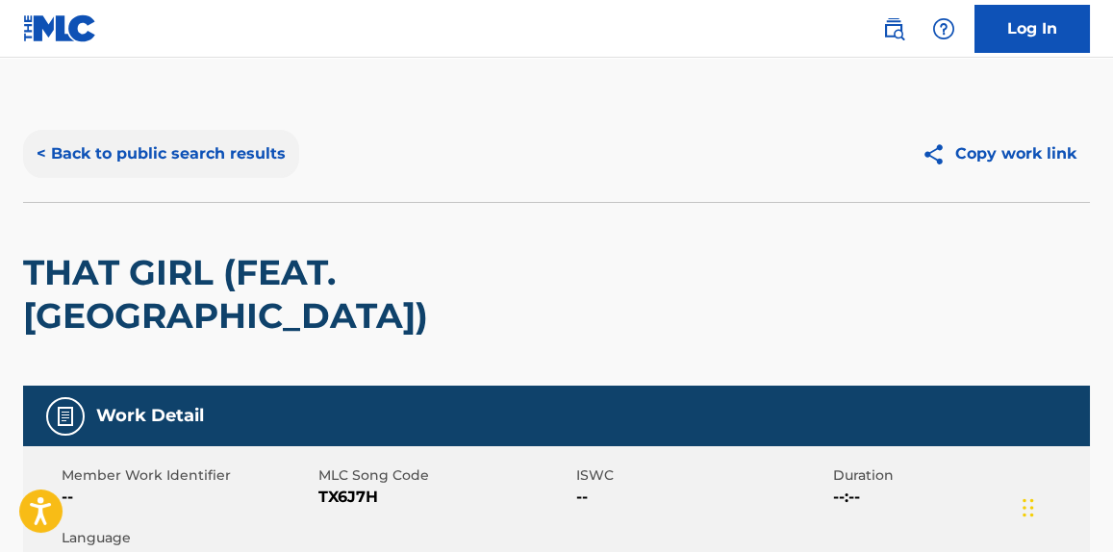
click at [223, 166] on button "< Back to public search results" at bounding box center [161, 154] width 276 height 48
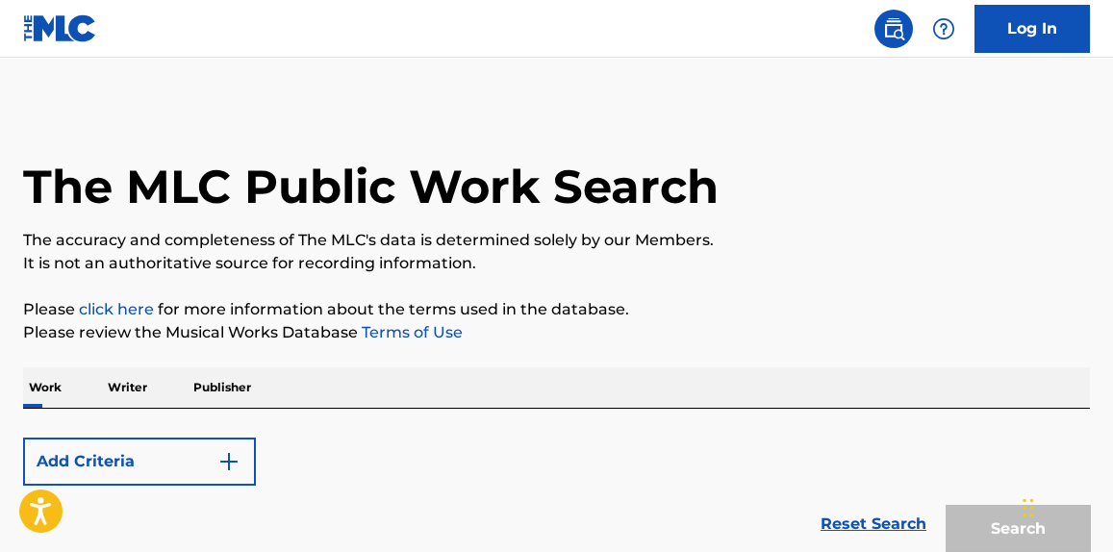
scroll to position [419, 0]
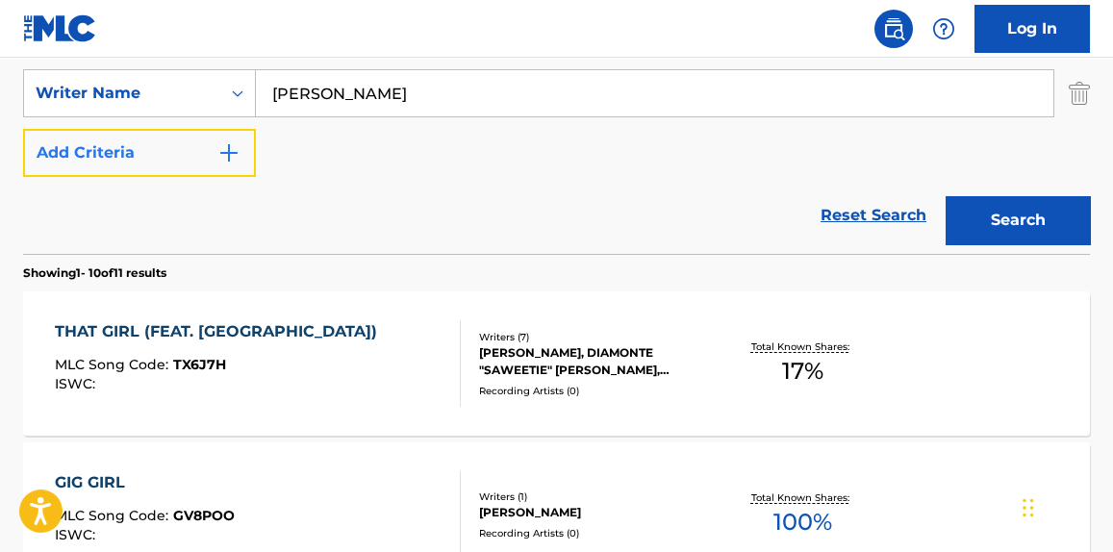
click at [127, 169] on button "Add Criteria" at bounding box center [139, 153] width 233 height 48
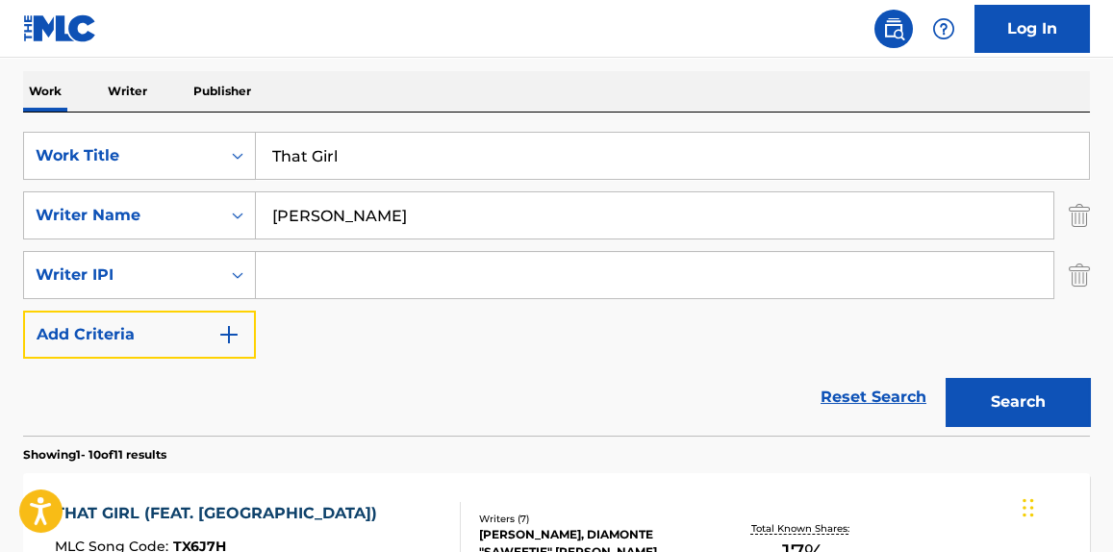
scroll to position [272, 0]
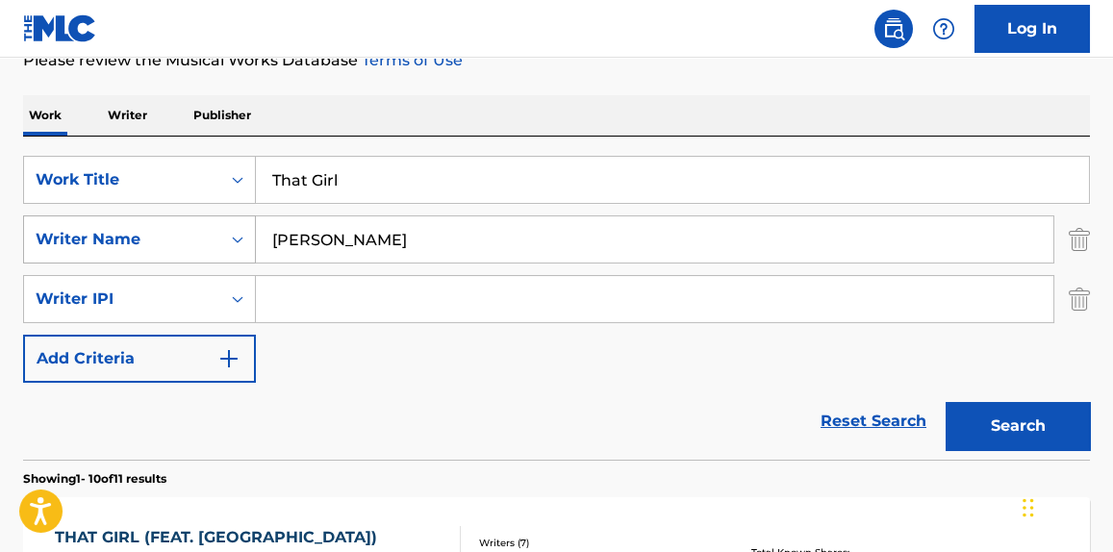
drag, startPoint x: 386, startPoint y: 238, endPoint x: 168, endPoint y: 253, distance: 218.0
click at [168, 253] on div "SearchWithCriteria4aff7eac-2203-4dc5-8d9e-90761b40254c Writer Name [PERSON_NAME]" at bounding box center [556, 240] width 1067 height 48
paste input "[PERSON_NAME]"
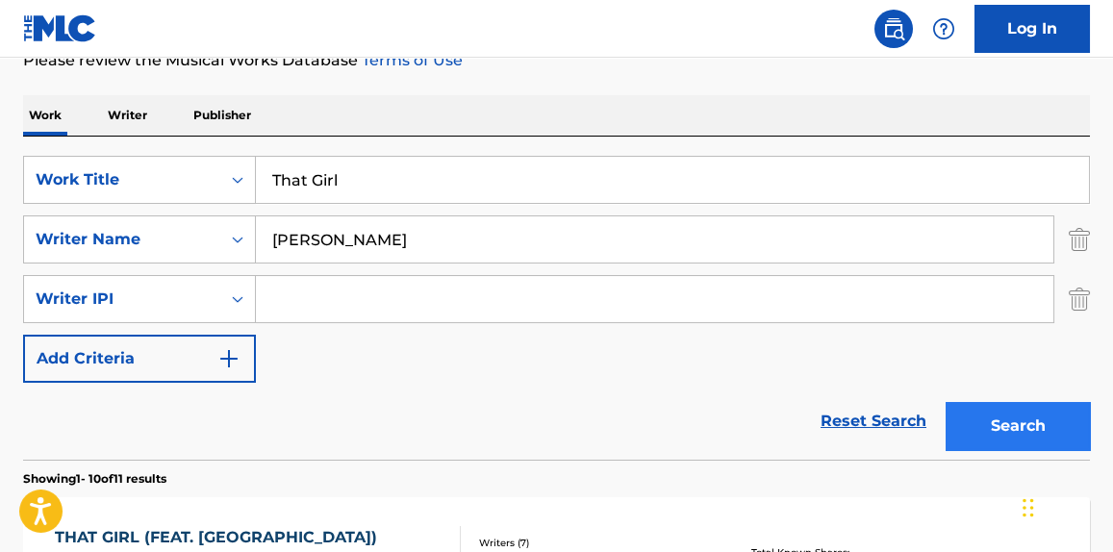
type input "[PERSON_NAME]"
click at [1061, 410] on button "Search" at bounding box center [1018, 426] width 144 height 48
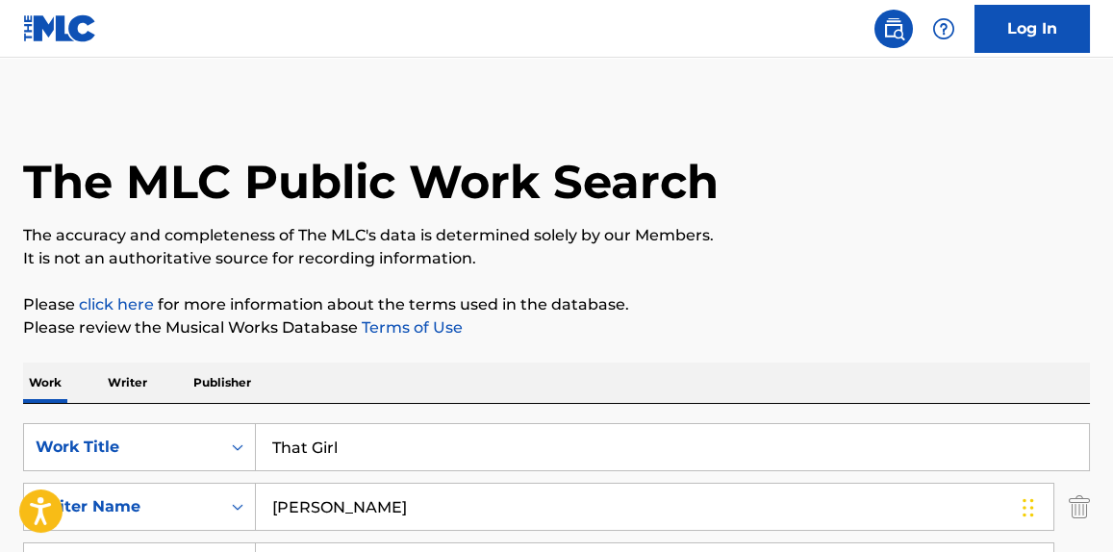
scroll to position [0, 0]
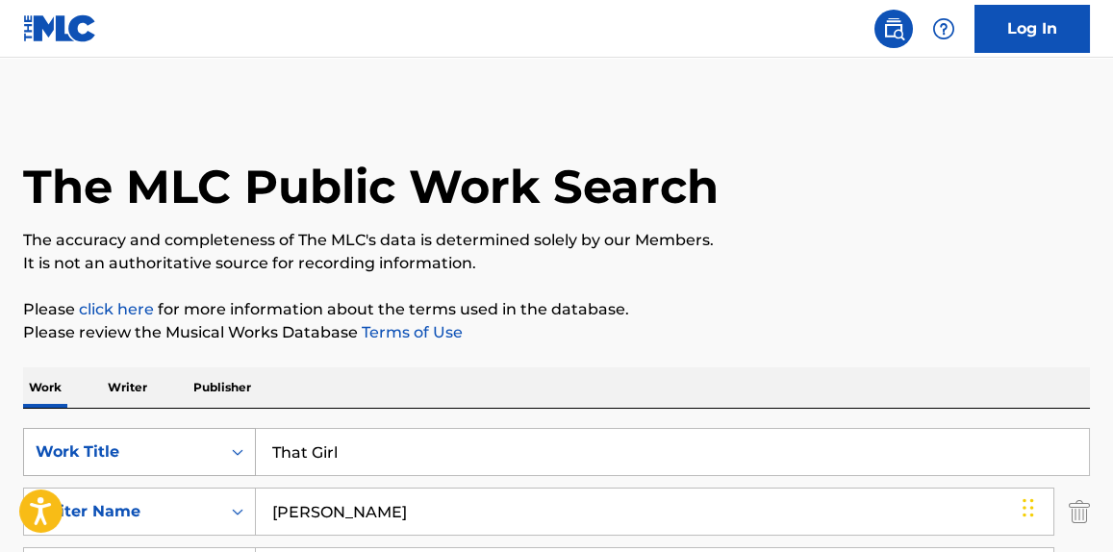
drag, startPoint x: 353, startPoint y: 453, endPoint x: 97, endPoint y: 459, distance: 256.0
click at [97, 459] on div "SearchWithCriteriaf432de65-bece-4bed-ab72-a1fdbc844741 Work Title That Girl" at bounding box center [556, 452] width 1067 height 48
click at [335, 449] on input "That Girl" at bounding box center [672, 452] width 833 height 46
drag, startPoint x: 366, startPoint y: 450, endPoint x: 171, endPoint y: 455, distance: 194.4
click at [171, 455] on div "SearchWithCriteriaf432de65-bece-4bed-ab72-a1fdbc844741 Work Title That Girl" at bounding box center [556, 452] width 1067 height 48
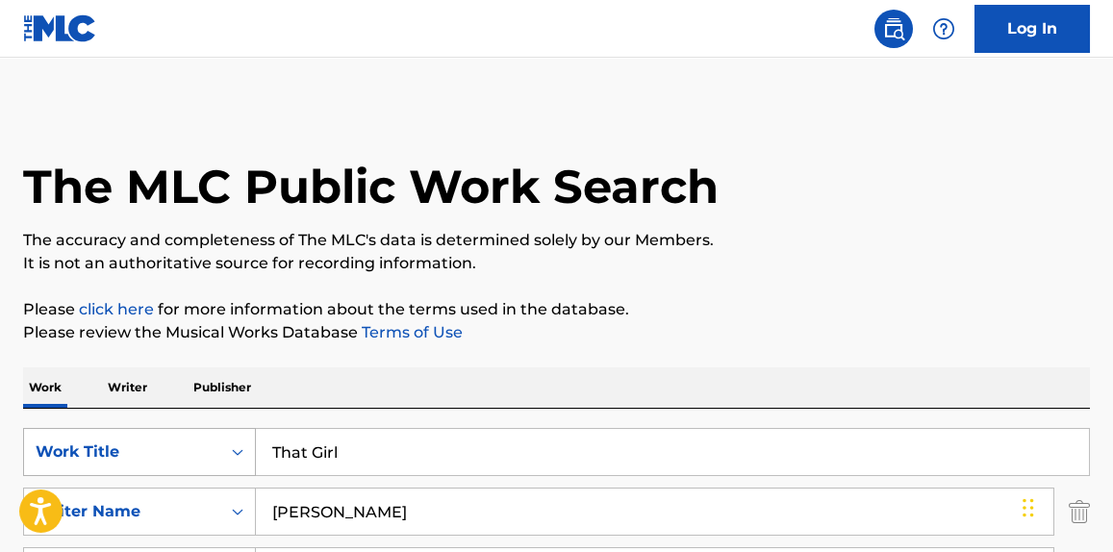
paste input "Sentimenta"
type input "Sentimental"
click at [762, 269] on p "It is not an authoritative source for recording information." at bounding box center [556, 263] width 1067 height 23
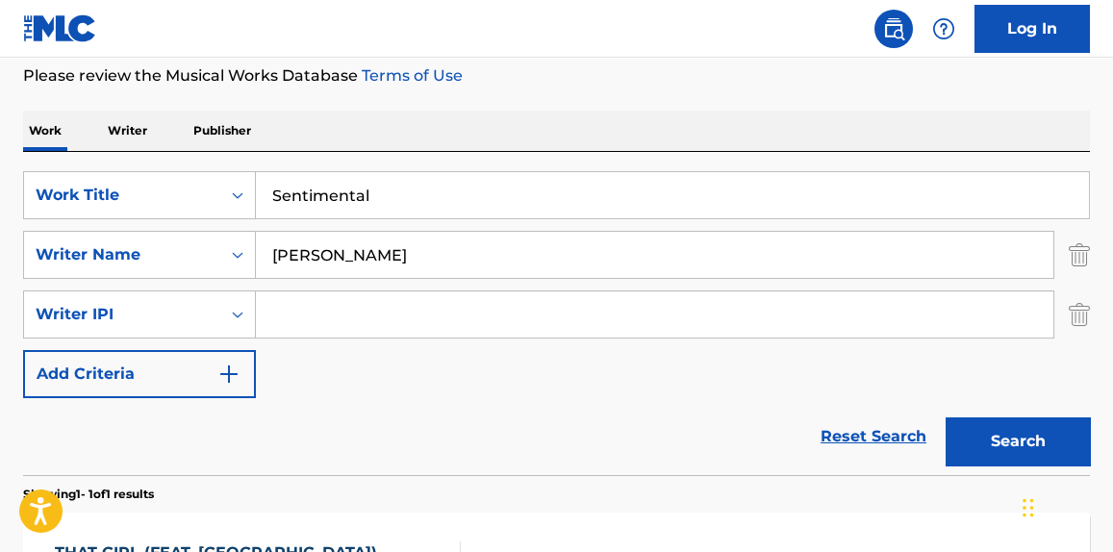
scroll to position [292, 0]
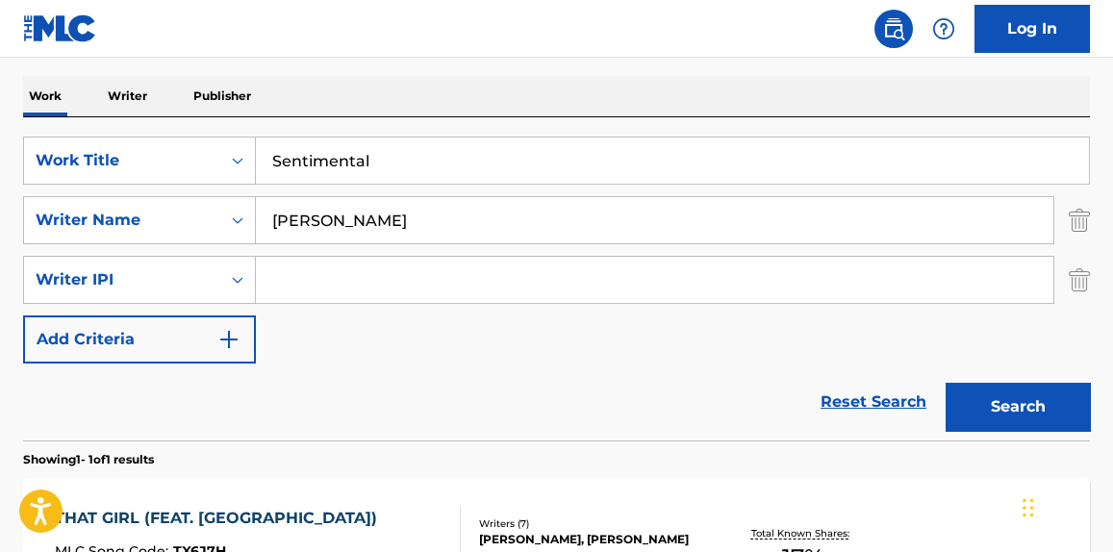
drag, startPoint x: 510, startPoint y: 228, endPoint x: 498, endPoint y: 237, distance: 14.4
click at [500, 236] on input "[PERSON_NAME]" at bounding box center [655, 220] width 798 height 46
drag, startPoint x: 114, startPoint y: 241, endPoint x: 63, endPoint y: 244, distance: 51.1
click at [63, 244] on div "SearchWithCriteriaf432de65-bece-4bed-ab72-a1fdbc844741 Work Title Sentimental S…" at bounding box center [556, 250] width 1067 height 227
type input "[PERSON_NAME]"
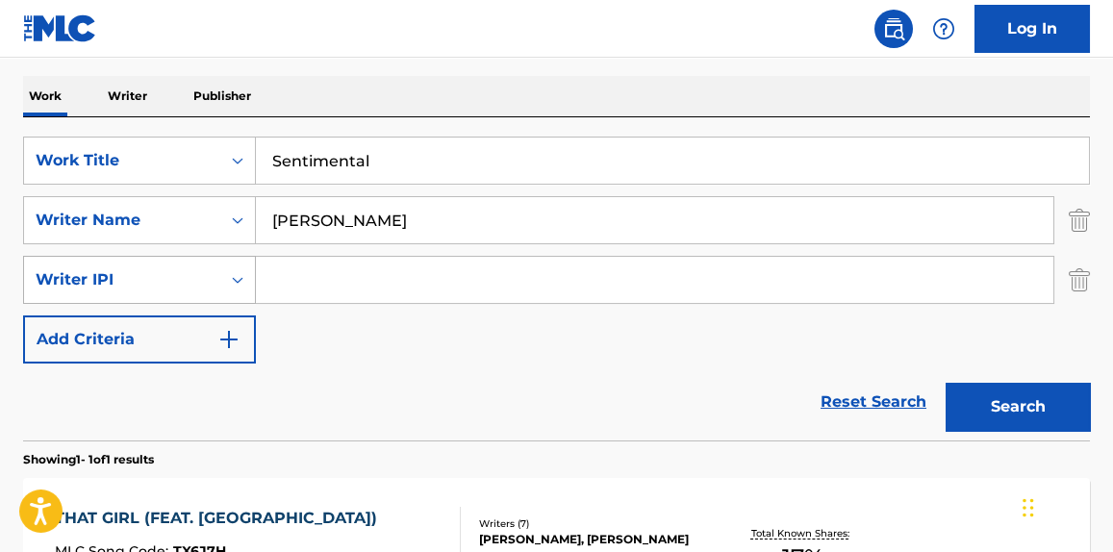
click at [946, 383] on button "Search" at bounding box center [1018, 407] width 144 height 48
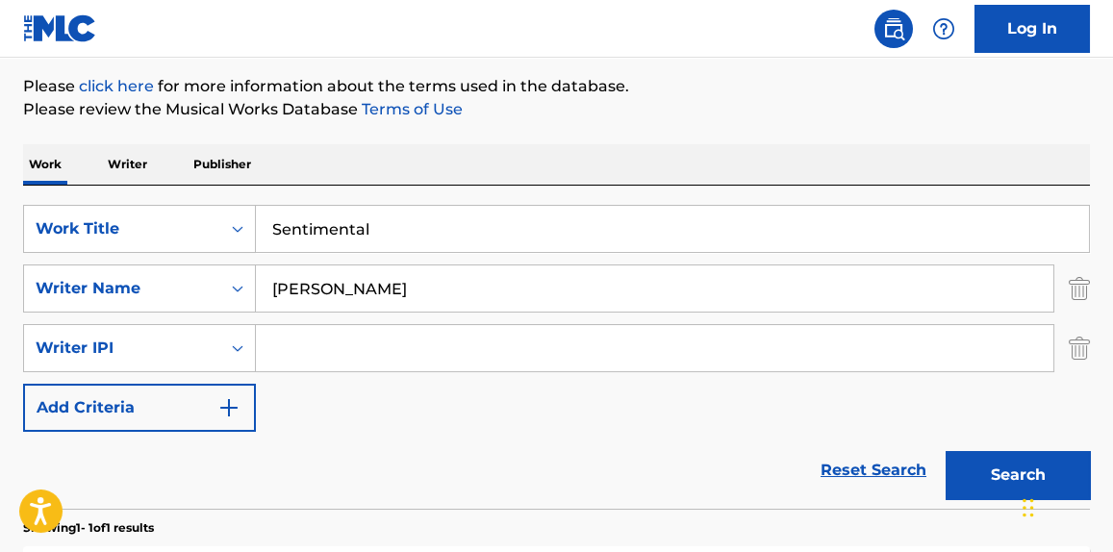
scroll to position [115, 0]
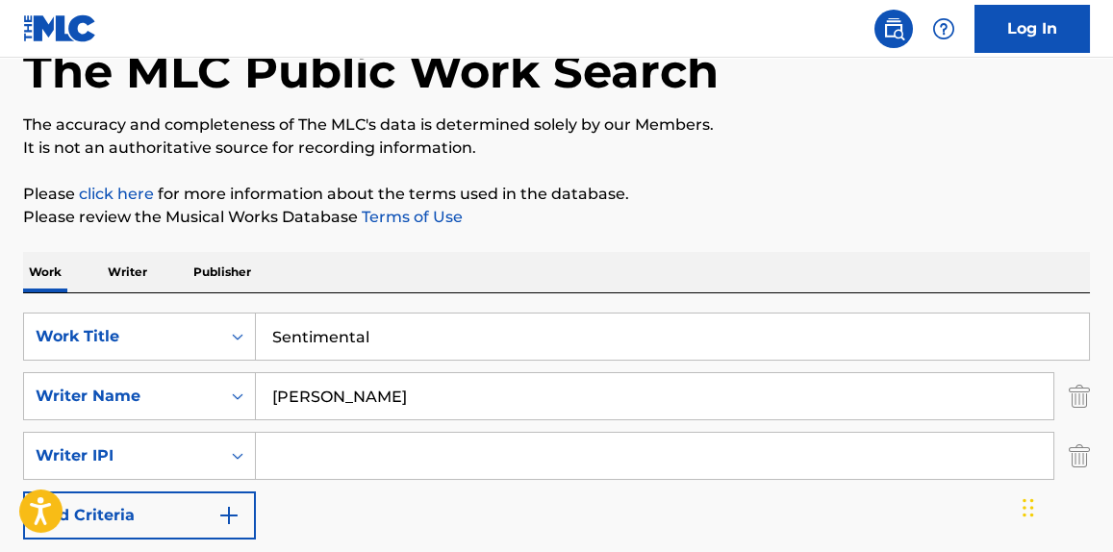
click at [795, 235] on div "The MLC Public Work Search The accuracy and completeness of The MLC's data is d…" at bounding box center [556, 439] width 1113 height 899
drag, startPoint x: 391, startPoint y: 335, endPoint x: 76, endPoint y: 366, distance: 316.1
click at [76, 366] on div "SearchWithCriteriaf432de65-bece-4bed-ab72-a1fdbc844741 Work Title Sentimental S…" at bounding box center [556, 426] width 1067 height 227
paste input "No More Hiding"
type input "No More Hiding"
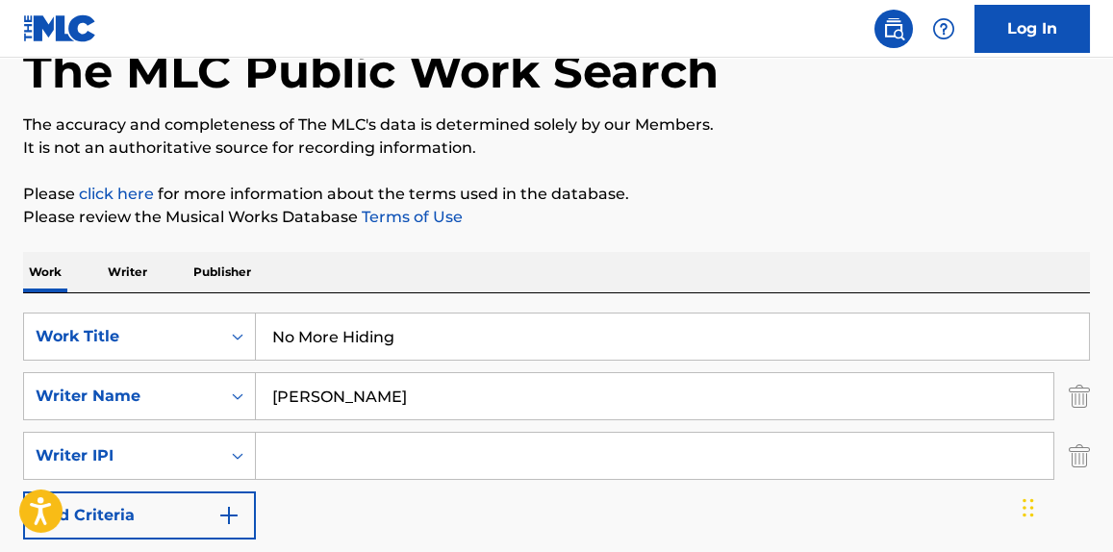
drag, startPoint x: 869, startPoint y: 239, endPoint x: 789, endPoint y: 274, distance: 87.4
click at [870, 237] on div "The MLC Public Work Search The accuracy and completeness of The MLC's data is d…" at bounding box center [556, 439] width 1113 height 899
drag, startPoint x: 333, startPoint y: 403, endPoint x: 0, endPoint y: 436, distance: 334.5
click at [0, 435] on div "The MLC Public Work Search The accuracy and completeness of The MLC's data is d…" at bounding box center [556, 439] width 1113 height 899
type input "[PERSON_NAME]"
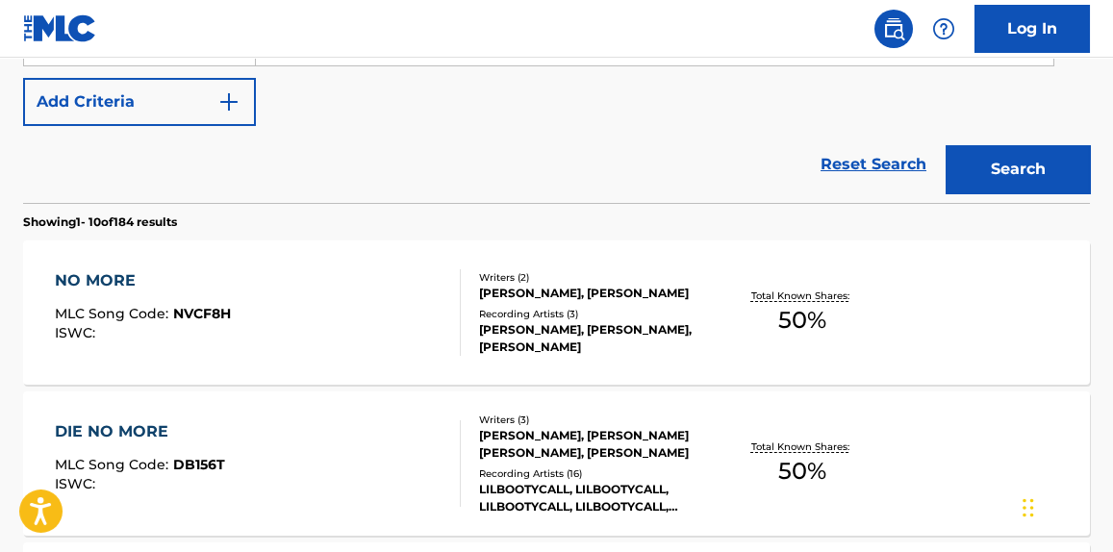
scroll to position [553, 0]
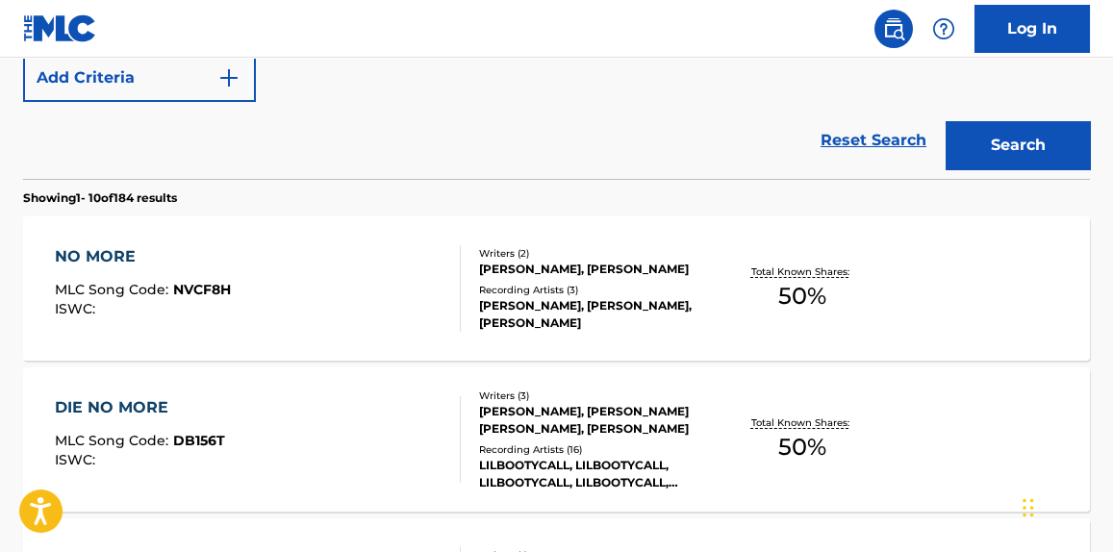
click at [349, 312] on div "NO MORE MLC Song Code : NVCF8H ISWC :" at bounding box center [257, 288] width 405 height 87
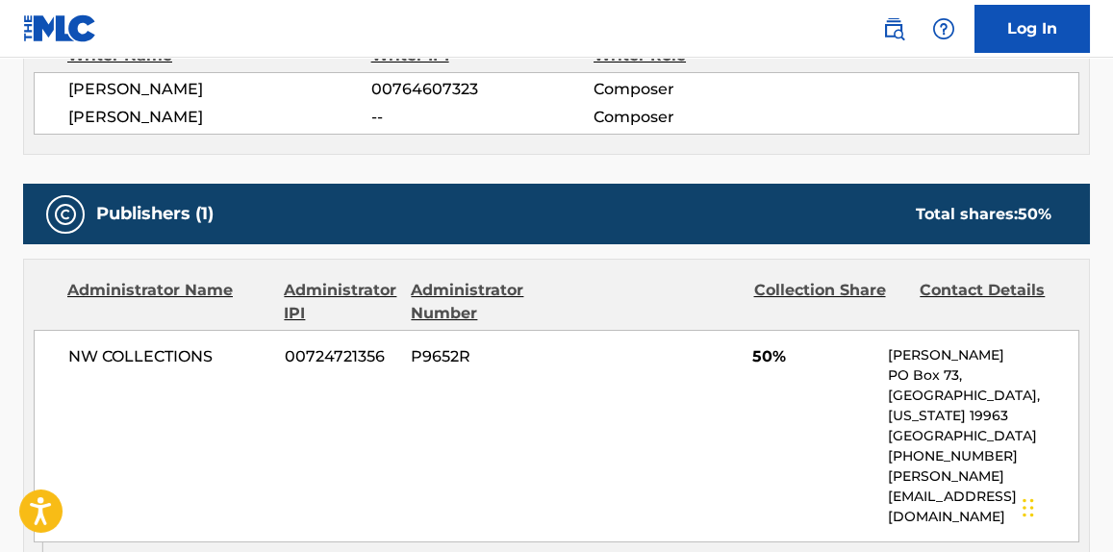
scroll to position [875, 0]
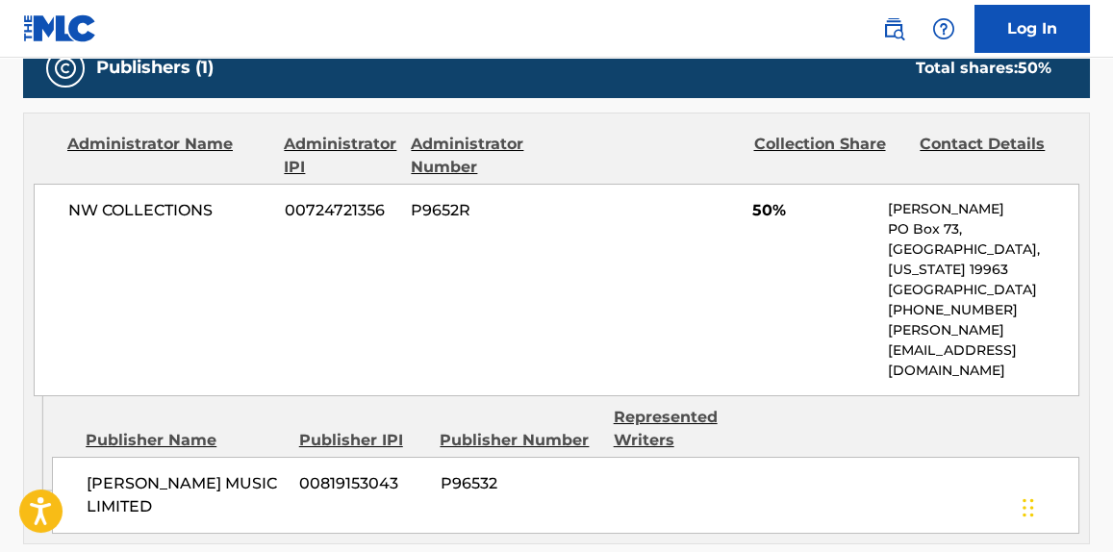
drag, startPoint x: 347, startPoint y: 309, endPoint x: 101, endPoint y: 311, distance: 246.3
click at [81, 318] on div "NW COLLECTIONS 00724721356 P9652R 50% [PERSON_NAME] [STREET_ADDRESS][US_STATE] …" at bounding box center [557, 290] width 1046 height 213
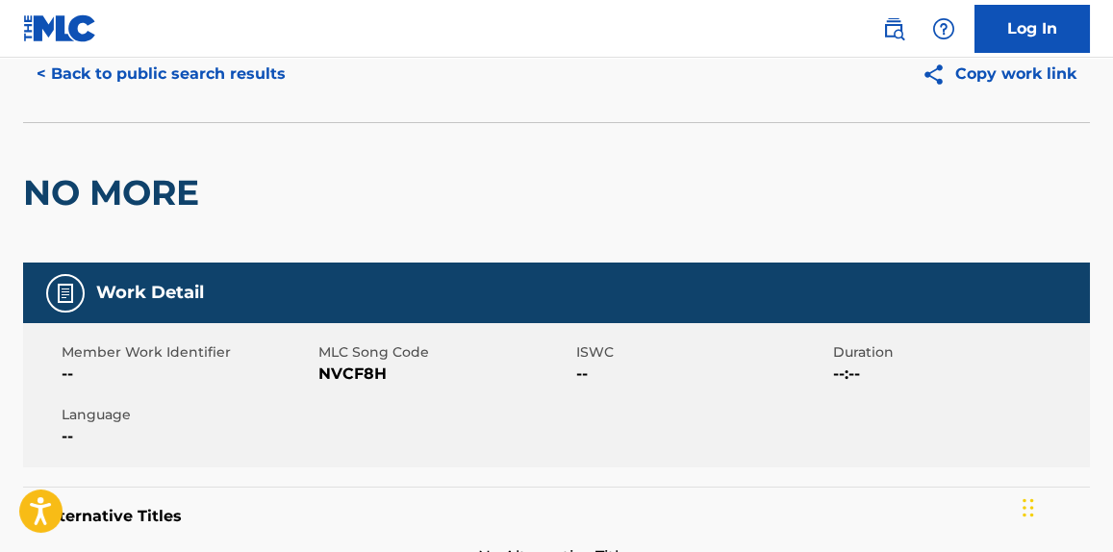
scroll to position [0, 0]
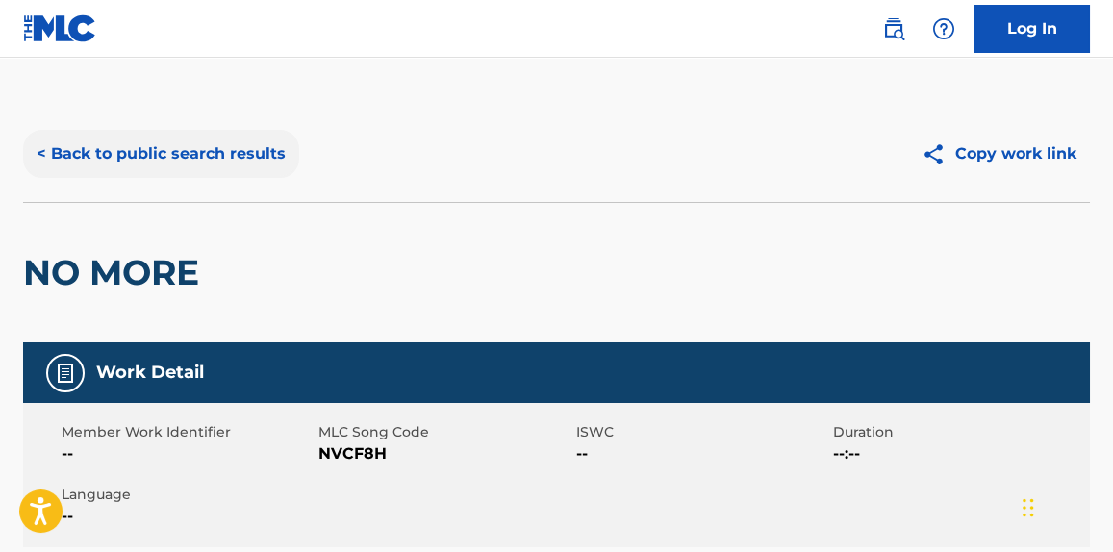
drag, startPoint x: 204, startPoint y: 140, endPoint x: 204, endPoint y: 151, distance: 10.6
click at [204, 151] on button "< Back to public search results" at bounding box center [161, 154] width 276 height 48
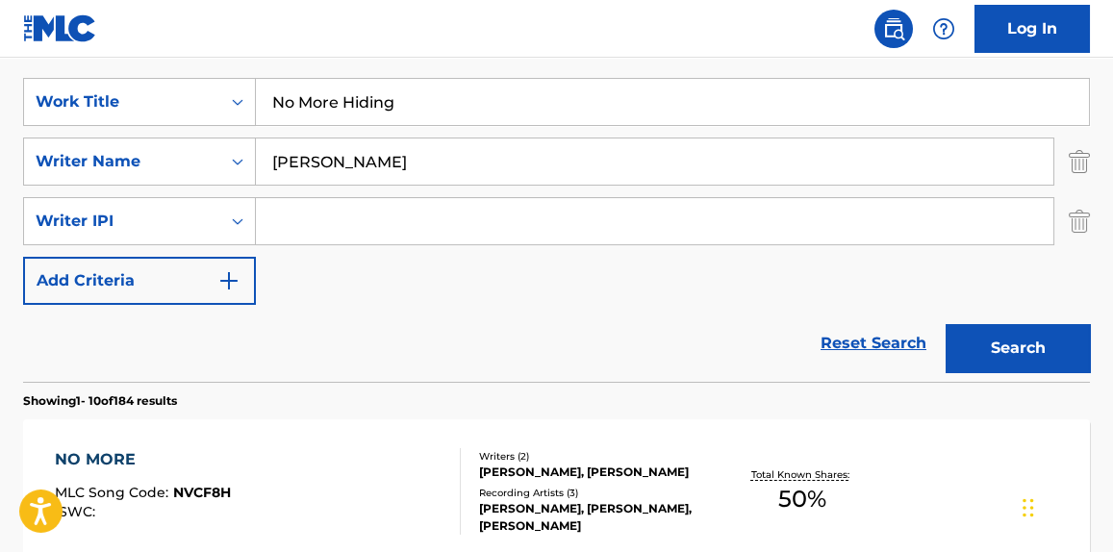
scroll to position [285, 0]
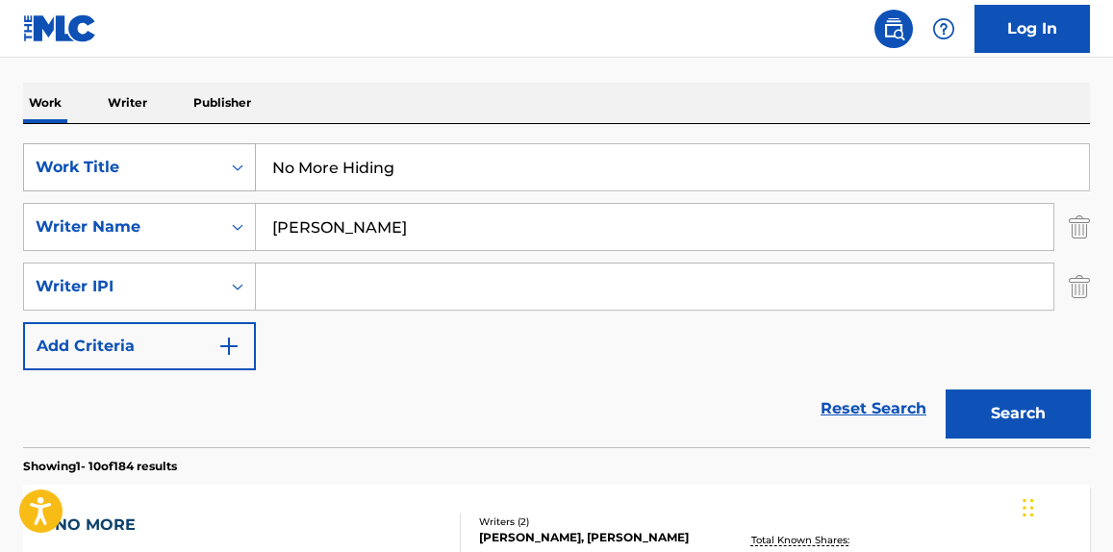
drag, startPoint x: 407, startPoint y: 147, endPoint x: 89, endPoint y: 154, distance: 317.6
click at [92, 153] on div "SearchWithCriteriaf432de65-bece-4bed-ab72-a1fdbc844741 Work Title No More Hiding" at bounding box center [556, 167] width 1067 height 48
click at [946, 390] on button "Search" at bounding box center [1018, 414] width 144 height 48
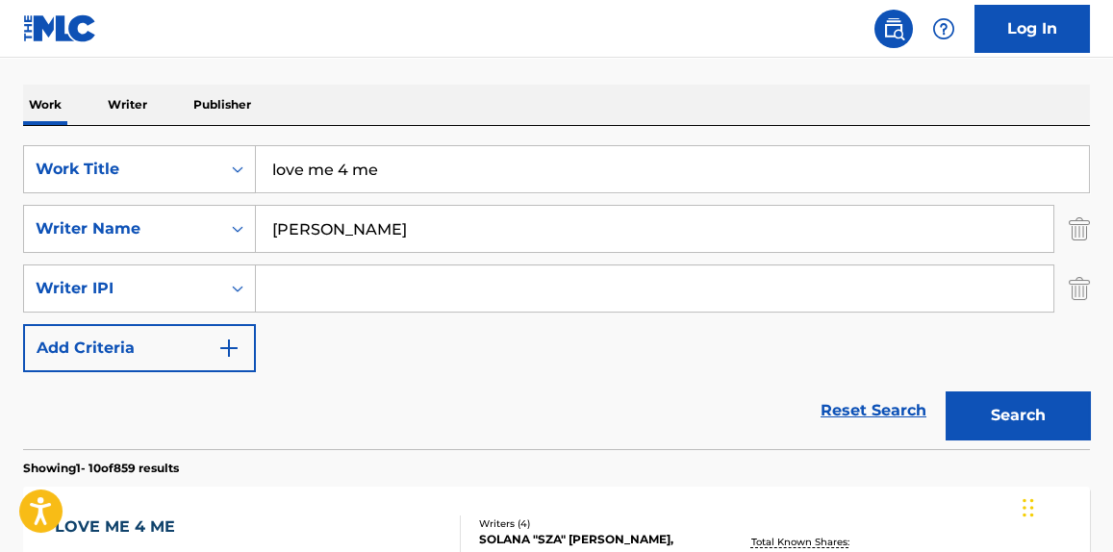
scroll to position [0, 0]
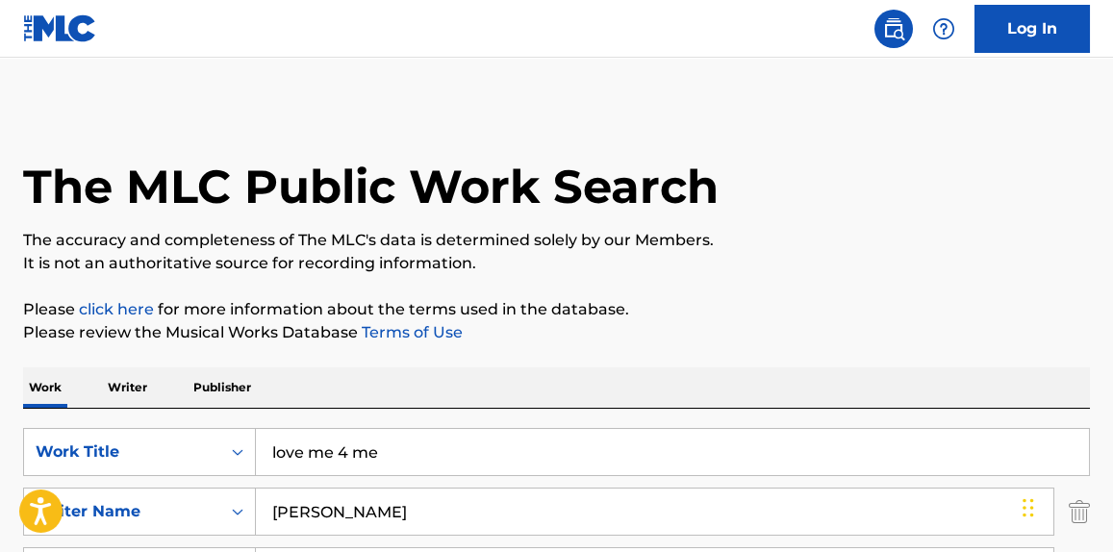
drag, startPoint x: 388, startPoint y: 458, endPoint x: 112, endPoint y: 481, distance: 277.1
click at [112, 481] on div "SearchWithCriteriaf432de65-bece-4bed-ab72-a1fdbc844741 Work Title love me 4 me …" at bounding box center [556, 541] width 1067 height 227
paste input "Chill Baby"
type input "Chill Baby"
click at [874, 262] on p "It is not an authoritative source for recording information." at bounding box center [556, 263] width 1067 height 23
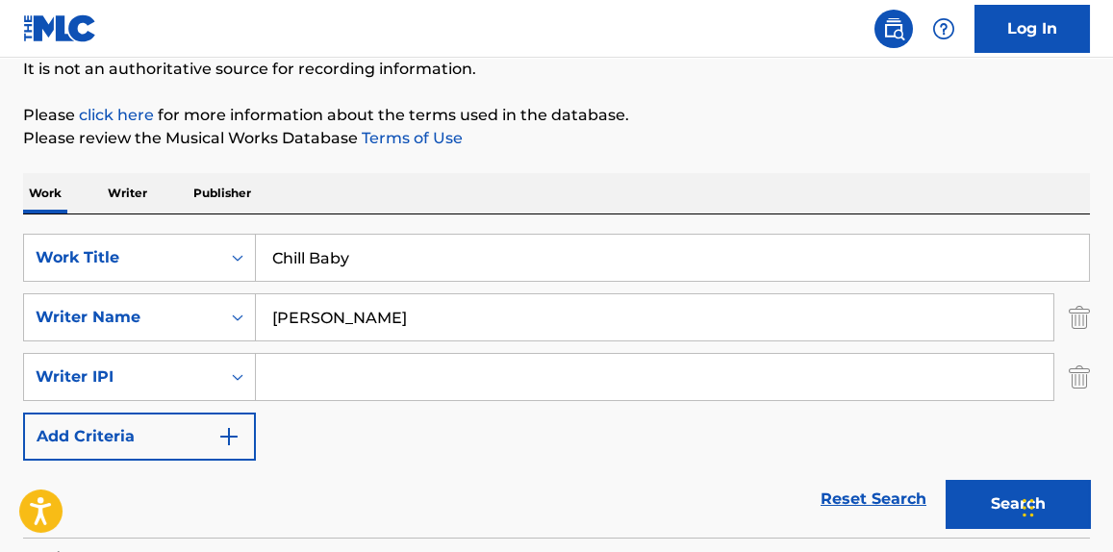
scroll to position [292, 0]
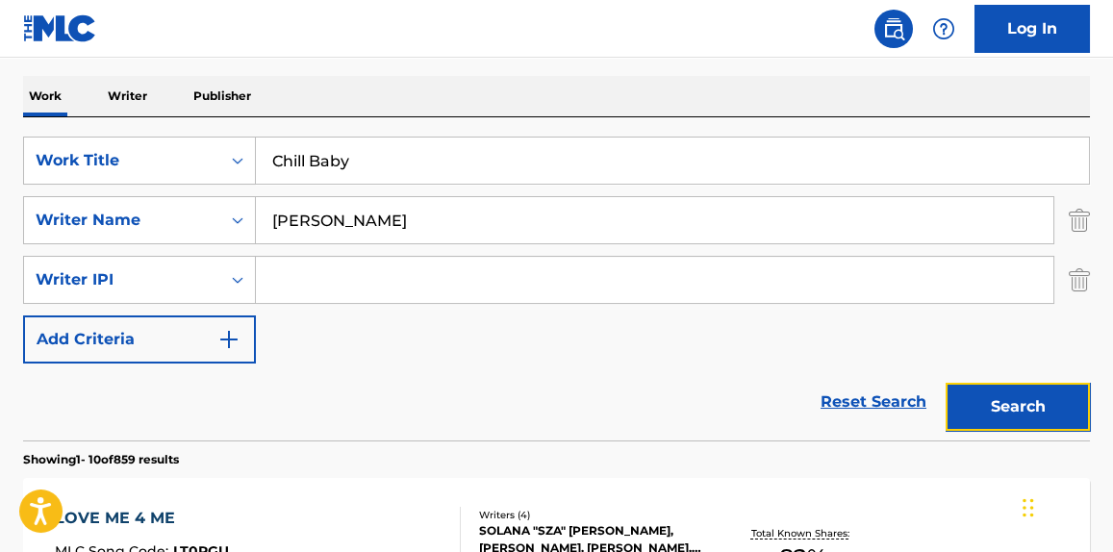
click at [1072, 419] on button "Search" at bounding box center [1018, 407] width 144 height 48
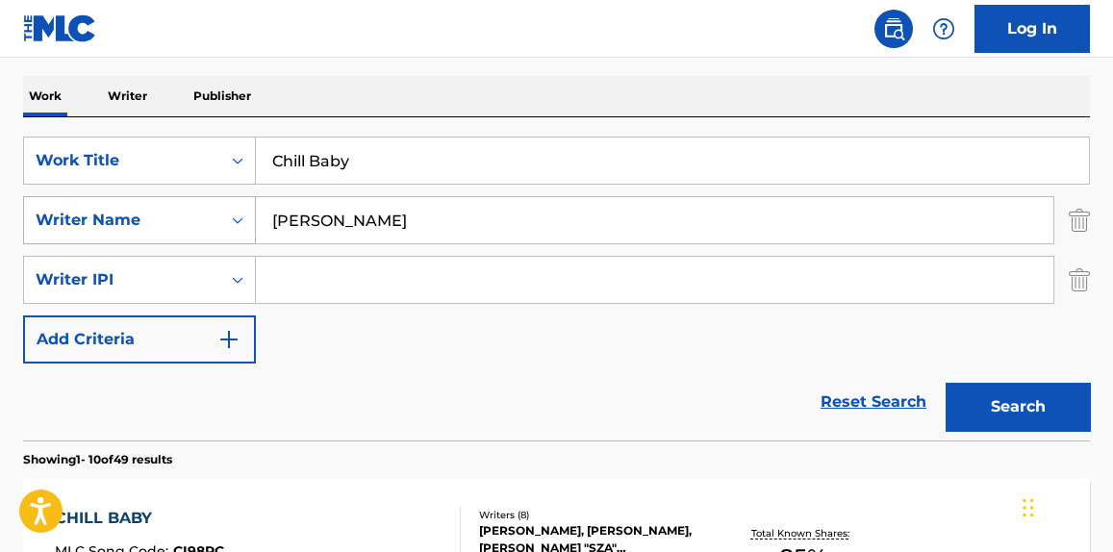
paste input "[PERSON_NAME]"
drag, startPoint x: 452, startPoint y: 201, endPoint x: 161, endPoint y: 240, distance: 294.0
click at [161, 240] on div "SearchWithCriteria4aff7eac-2203-4dc5-8d9e-90761b40254c Writer Name [PERSON_NAME]" at bounding box center [556, 220] width 1067 height 48
type input "[PERSON_NAME]"
paste input "MALEFIKA"
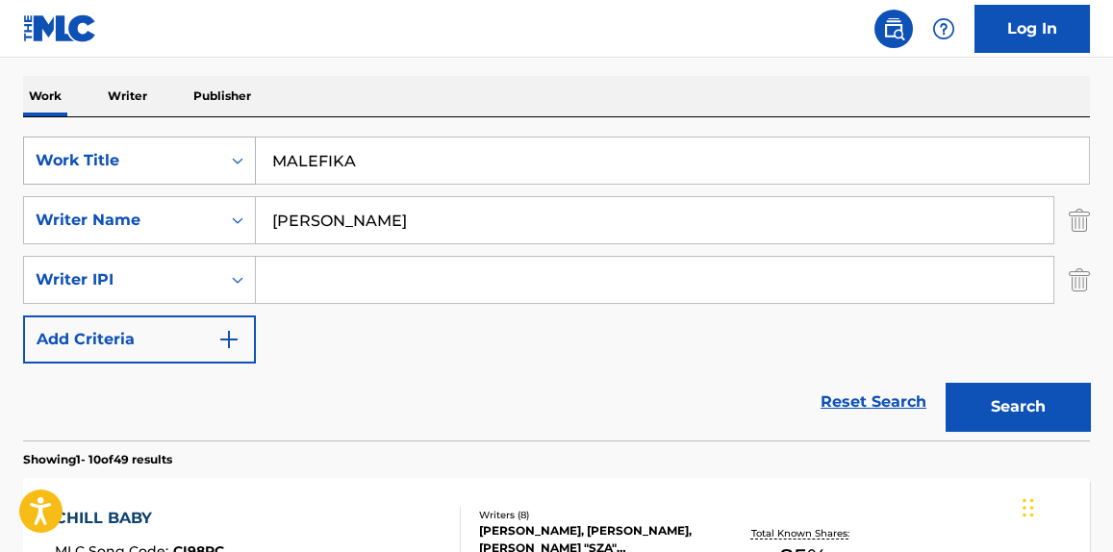
drag, startPoint x: 347, startPoint y: 167, endPoint x: 62, endPoint y: 169, distance: 285.7
click at [62, 169] on div "SearchWithCriteriaf432de65-bece-4bed-ab72-a1fdbc844741 Work Title MALEFIKA" at bounding box center [556, 161] width 1067 height 48
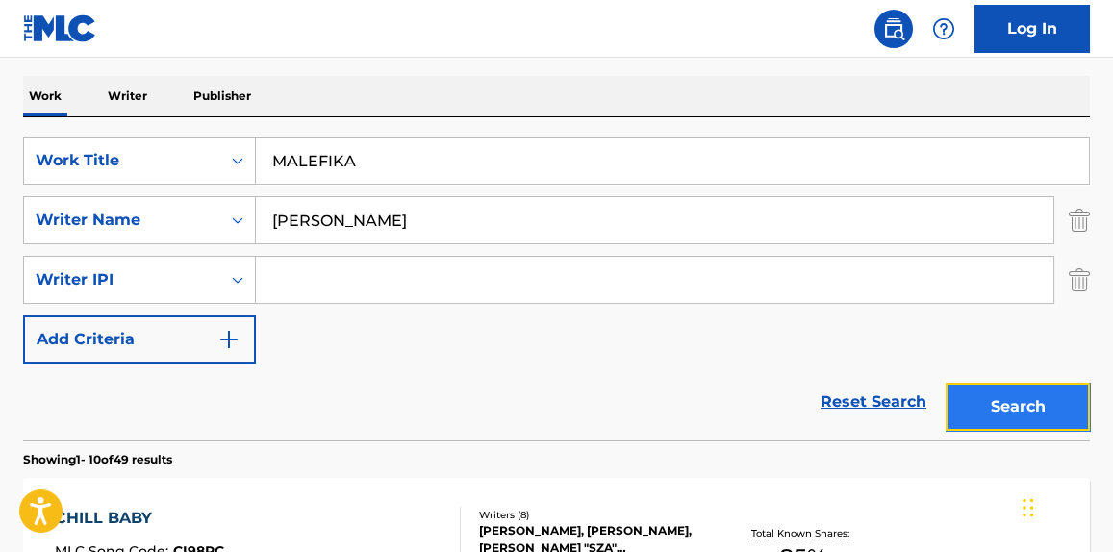
click at [1028, 383] on button "Search" at bounding box center [1018, 407] width 144 height 48
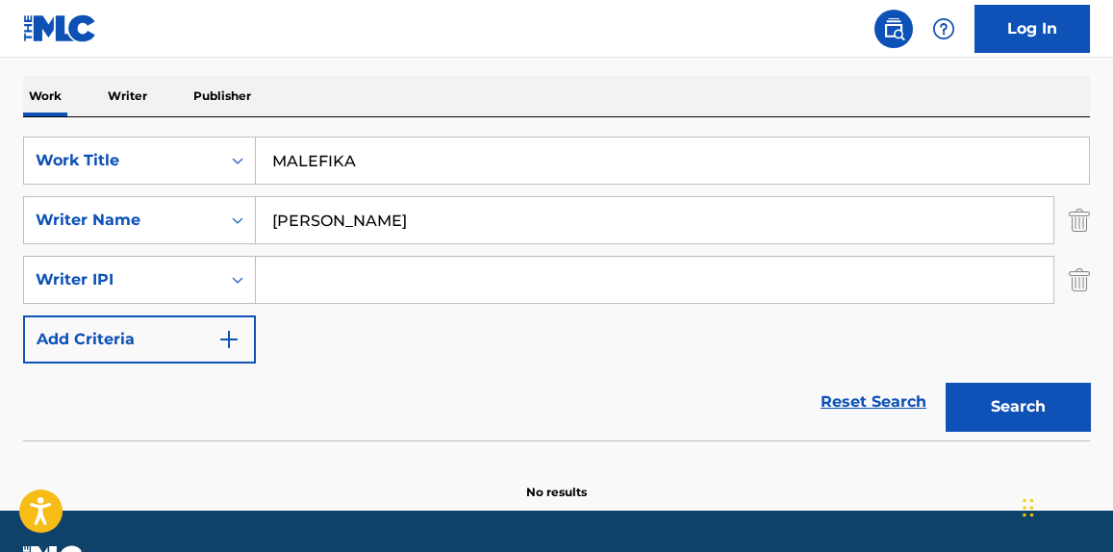
click at [658, 207] on input "[PERSON_NAME]" at bounding box center [655, 220] width 798 height 46
drag, startPoint x: 384, startPoint y: 152, endPoint x: 165, endPoint y: 146, distance: 219.4
click at [121, 162] on div "SearchWithCriteriaf432de65-bece-4bed-ab72-a1fdbc844741 Work Title MALEFIKA" at bounding box center [556, 161] width 1067 height 48
paste input "Still"
type input "Still"
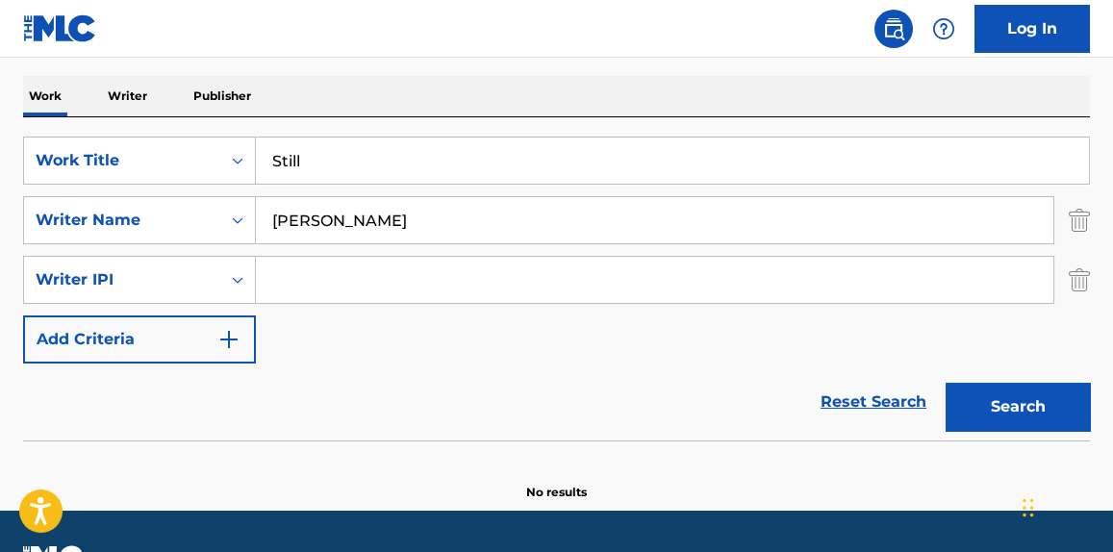
click at [595, 40] on nav "Log In" at bounding box center [556, 29] width 1113 height 58
drag, startPoint x: 445, startPoint y: 222, endPoint x: 77, endPoint y: 268, distance: 371.4
click at [41, 261] on div "SearchWithCriteriaf432de65-bece-4bed-ab72-a1fdbc844741 Work Title Still SearchW…" at bounding box center [556, 250] width 1067 height 227
paste input "[PERSON_NAME]"
type input "[PERSON_NAME]"
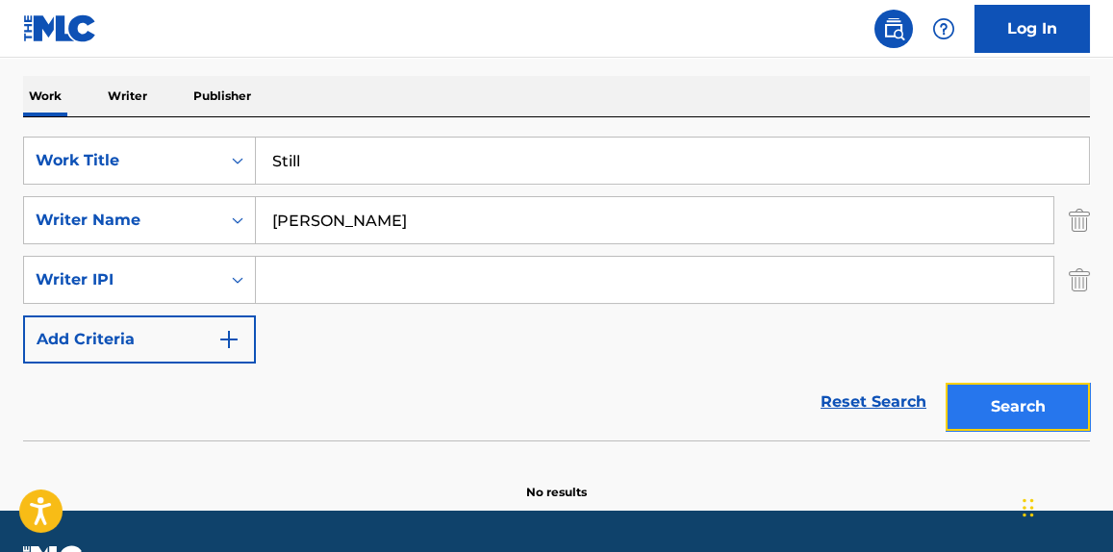
click at [1023, 413] on button "Search" at bounding box center [1018, 407] width 144 height 48
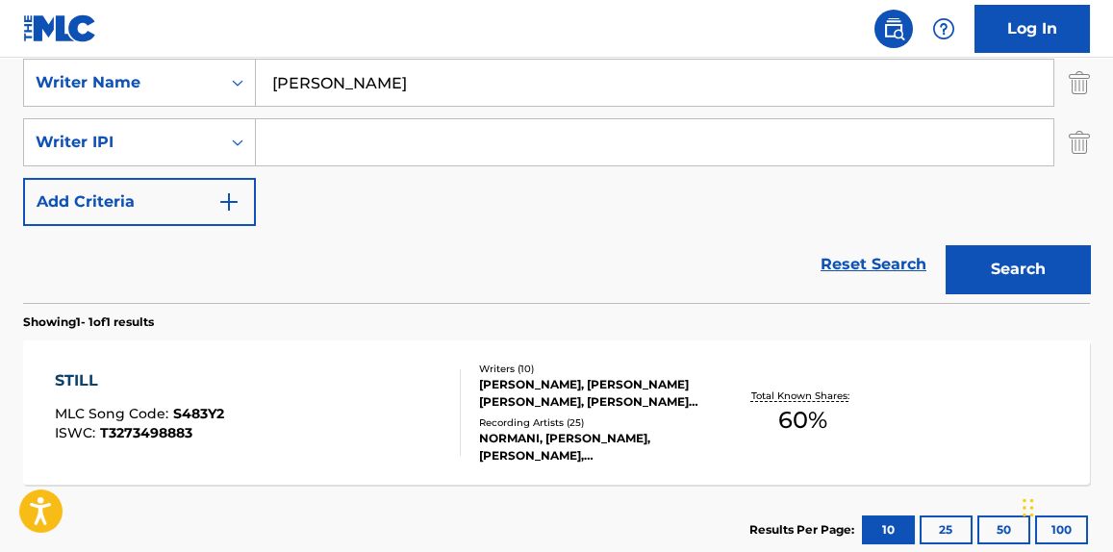
scroll to position [553, 0]
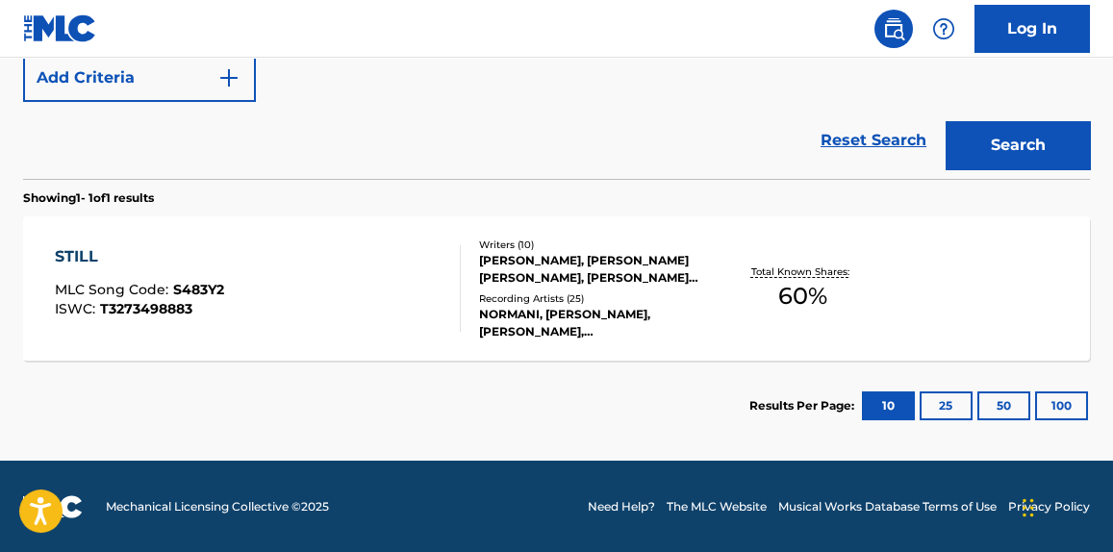
click at [501, 333] on div "NORMANI, [PERSON_NAME], [PERSON_NAME], [DEMOGRAPHIC_DATA], [DEMOGRAPHIC_DATA]" at bounding box center [596, 323] width 235 height 35
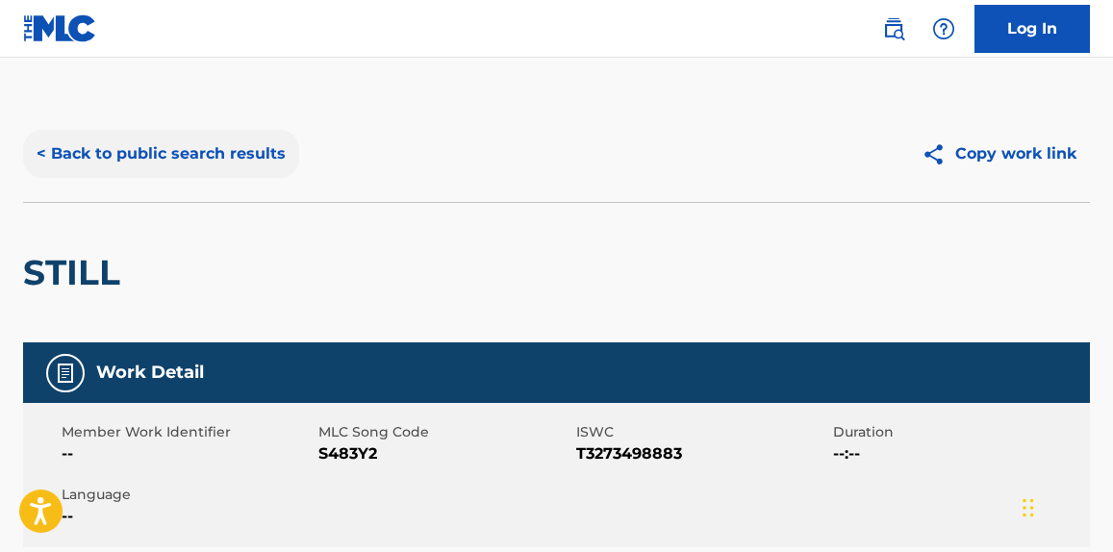
click at [210, 163] on button "< Back to public search results" at bounding box center [161, 154] width 276 height 48
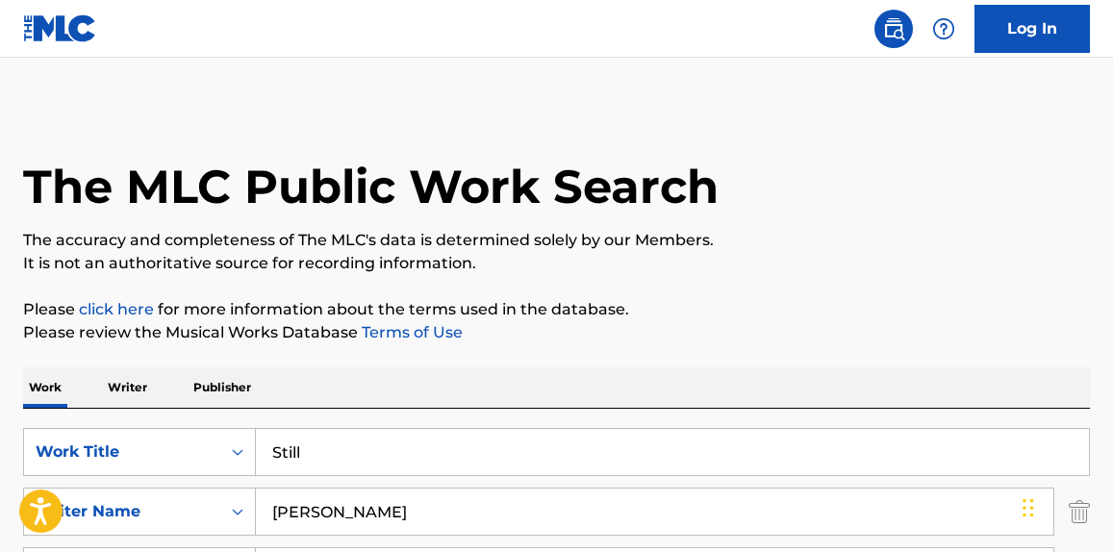
scroll to position [384, 0]
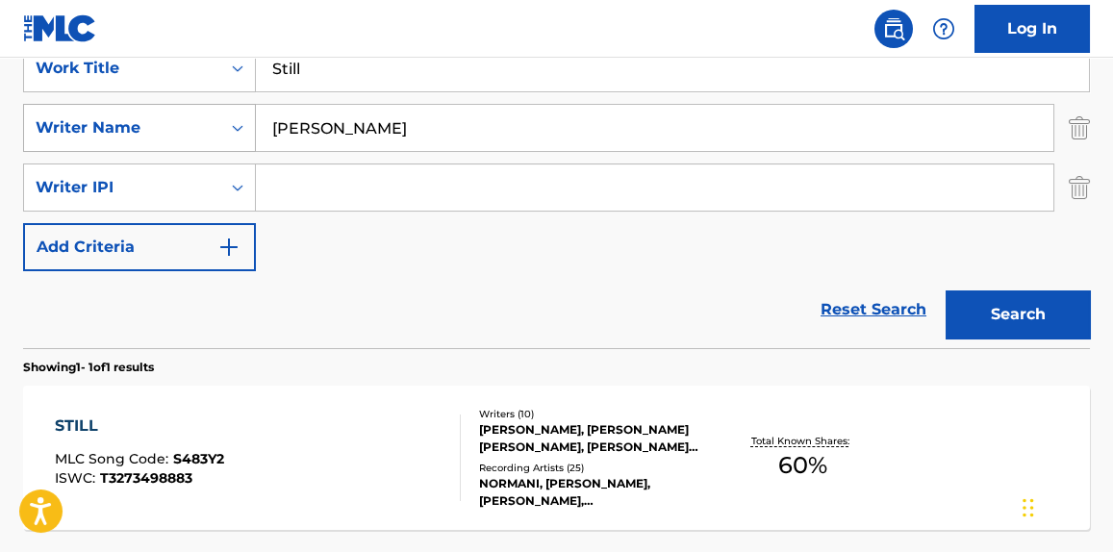
drag, startPoint x: 381, startPoint y: 141, endPoint x: 150, endPoint y: 142, distance: 230.9
click at [153, 142] on div "SearchWithCriteria4aff7eac-2203-4dc5-8d9e-90761b40254c Writer Name [PERSON_NAME]" at bounding box center [556, 128] width 1067 height 48
paste input "[PERSON_NAME]"
type input "[PERSON_NAME]"
drag, startPoint x: 341, startPoint y: 77, endPoint x: 186, endPoint y: 88, distance: 155.3
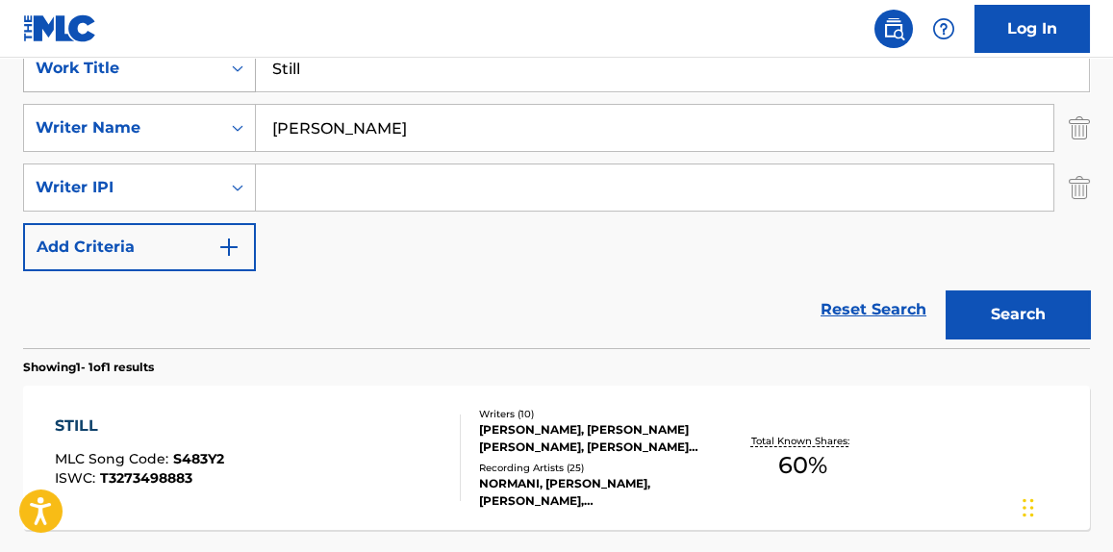
click at [198, 86] on div "SearchWithCriteriaf432de65-bece-4bed-ab72-a1fdbc844741 Work Title Still" at bounding box center [556, 68] width 1067 height 48
type input "all yours"
click at [946, 291] on button "Search" at bounding box center [1018, 315] width 144 height 48
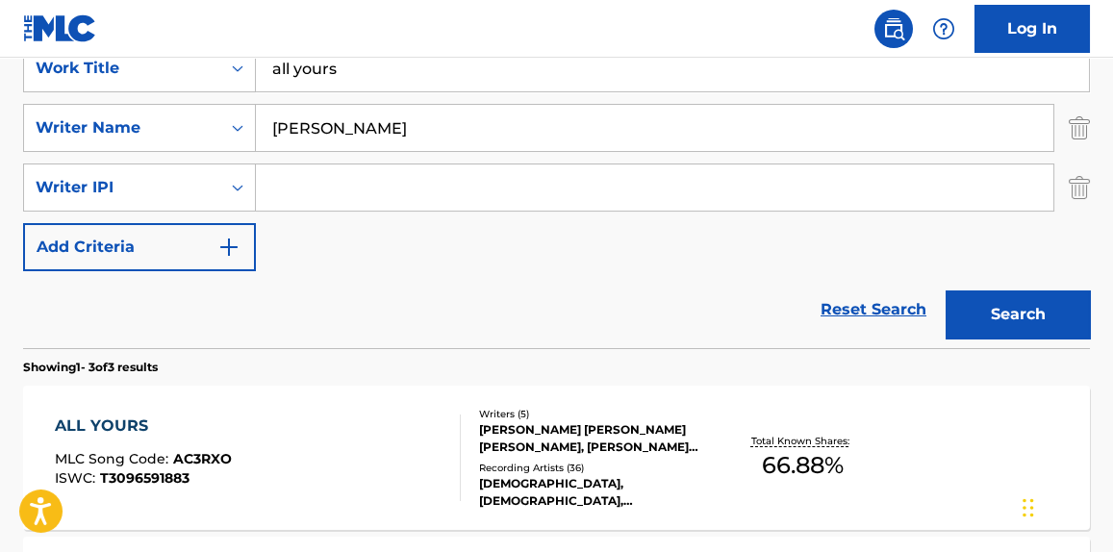
scroll to position [529, 0]
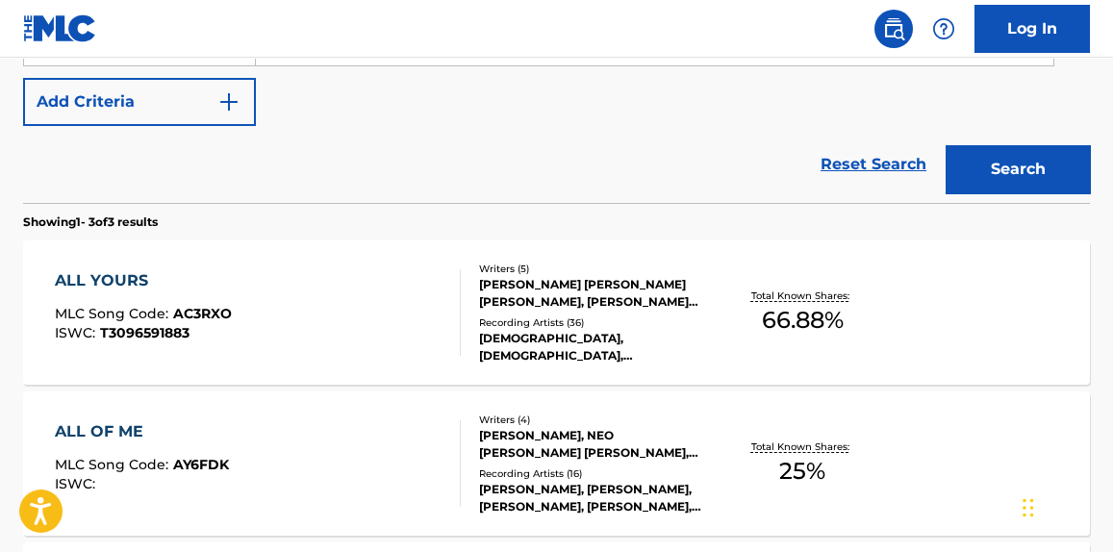
click at [389, 340] on div "ALL YOURS MLC Song Code : AC3RXO ISWC : T3096591883" at bounding box center [257, 312] width 405 height 87
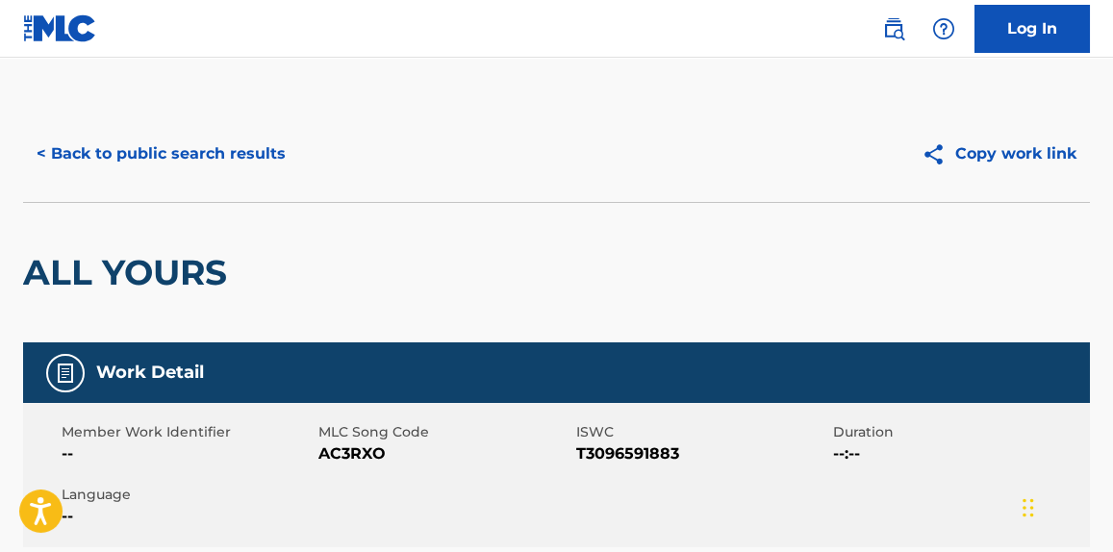
click at [314, 147] on div "< Back to public search results" at bounding box center [290, 154] width 534 height 48
click at [221, 149] on button "< Back to public search results" at bounding box center [161, 154] width 276 height 48
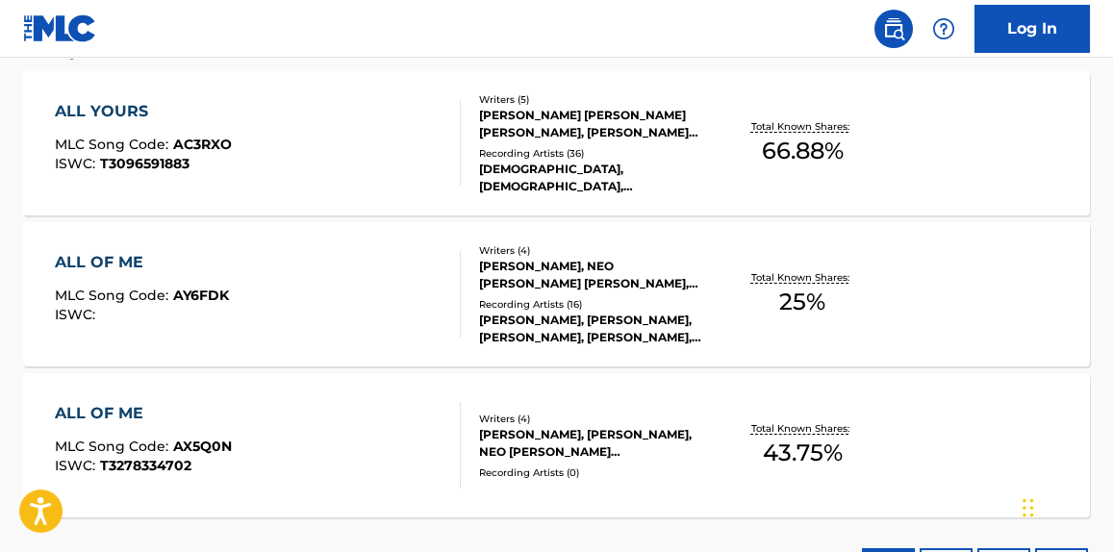
scroll to position [262, 0]
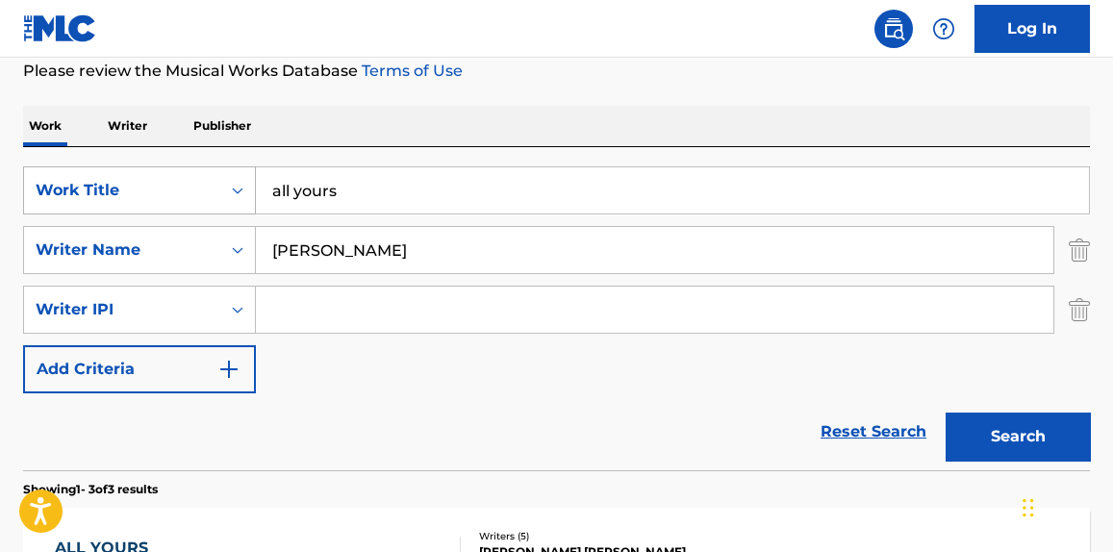
drag, startPoint x: 368, startPoint y: 176, endPoint x: 133, endPoint y: 201, distance: 237.0
click at [134, 201] on div "SearchWithCriteriaf432de65-bece-4bed-ab72-a1fdbc844741 Work Title all yours" at bounding box center [556, 190] width 1067 height 48
paste input "Lights On"
type input "Lights On"
drag, startPoint x: 218, startPoint y: 247, endPoint x: 74, endPoint y: 251, distance: 144.4
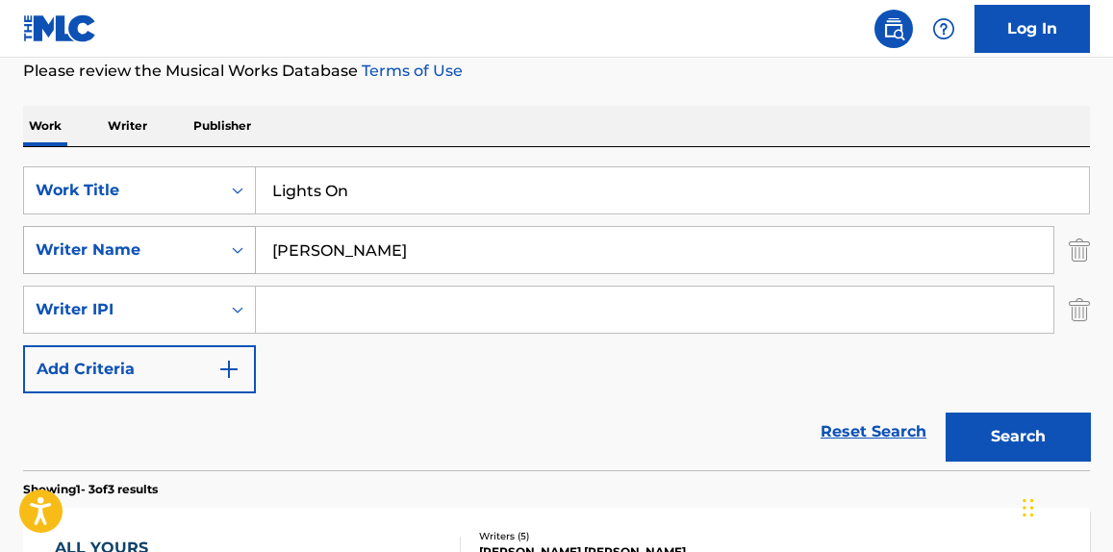
click at [70, 247] on div "SearchWithCriteria4aff7eac-2203-4dc5-8d9e-90761b40254c Writer Name [PERSON_NAME]" at bounding box center [556, 250] width 1067 height 48
paste input "[PERSON_NAME]"
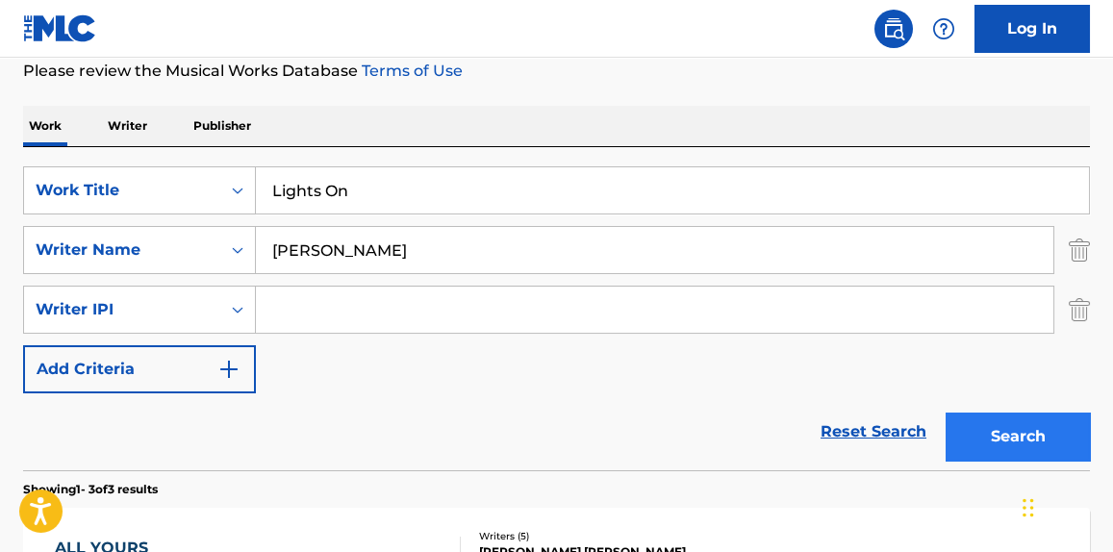
type input "[PERSON_NAME]"
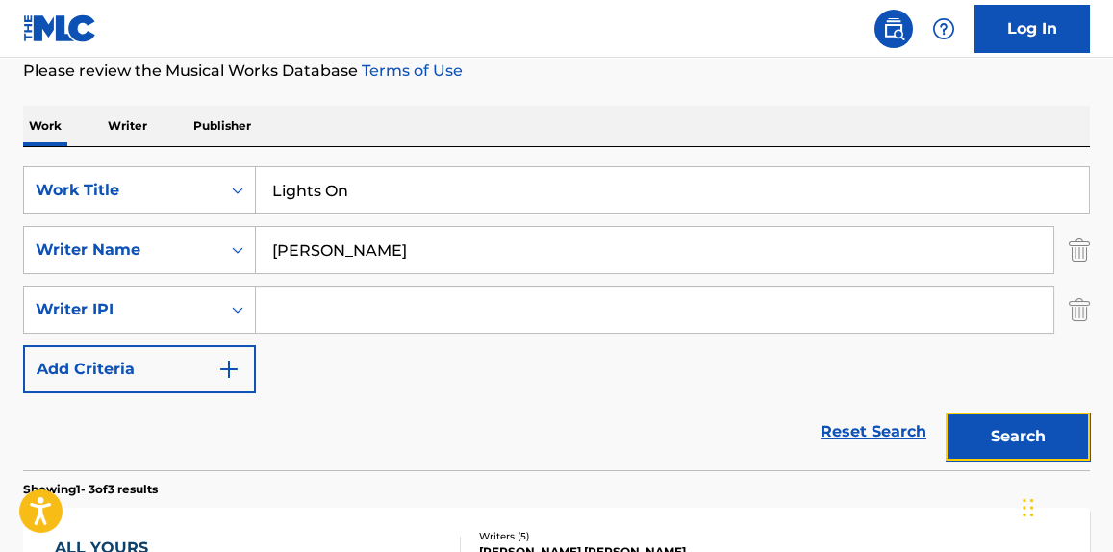
drag, startPoint x: 1001, startPoint y: 425, endPoint x: 965, endPoint y: 423, distance: 35.6
click at [1000, 428] on button "Search" at bounding box center [1018, 437] width 144 height 48
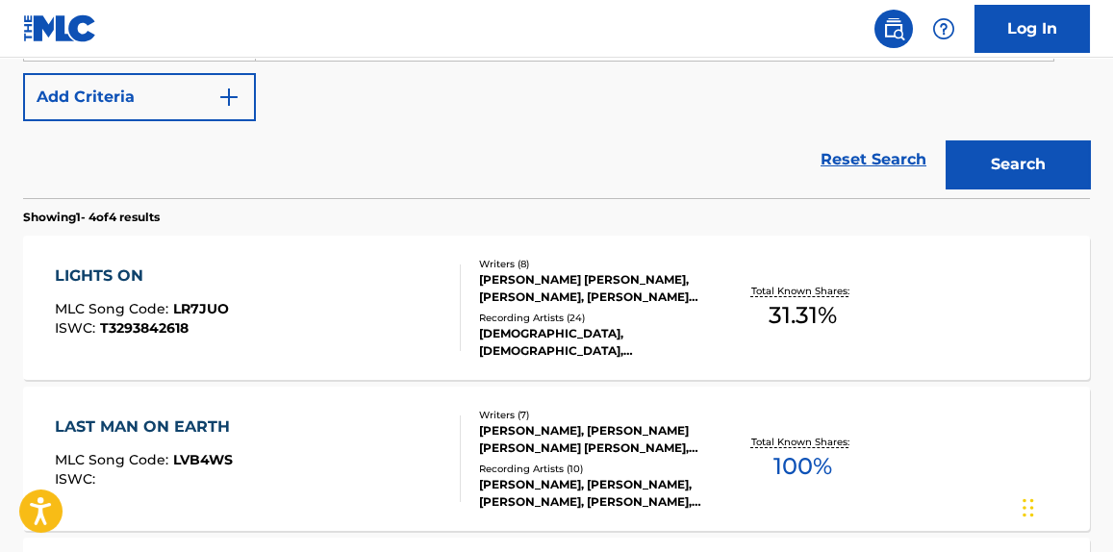
scroll to position [550, 0]
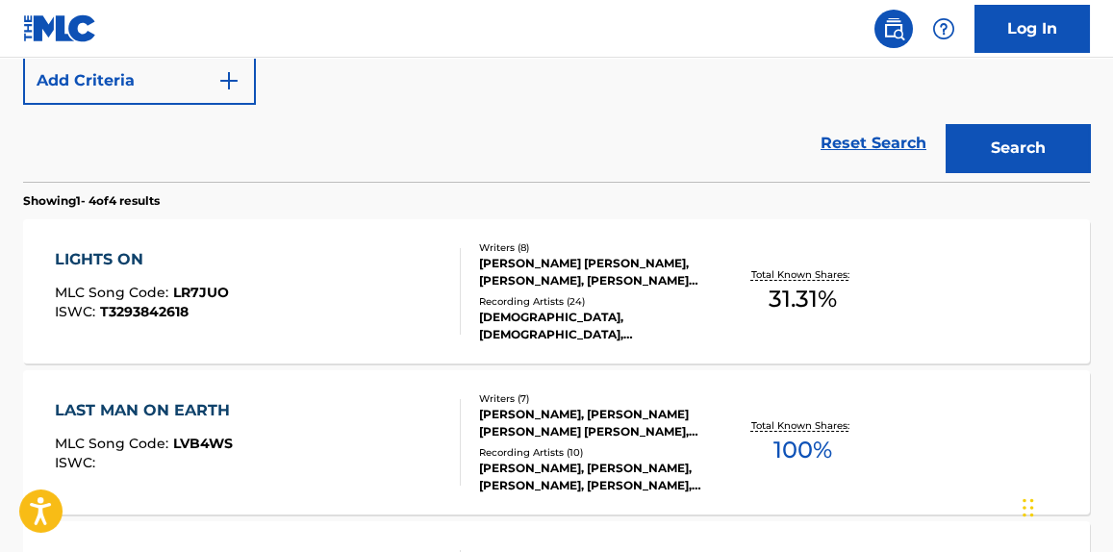
click at [405, 276] on div "LIGHTS ON MLC Song Code : LR7JUO ISWC : T3293842618" at bounding box center [257, 291] width 405 height 87
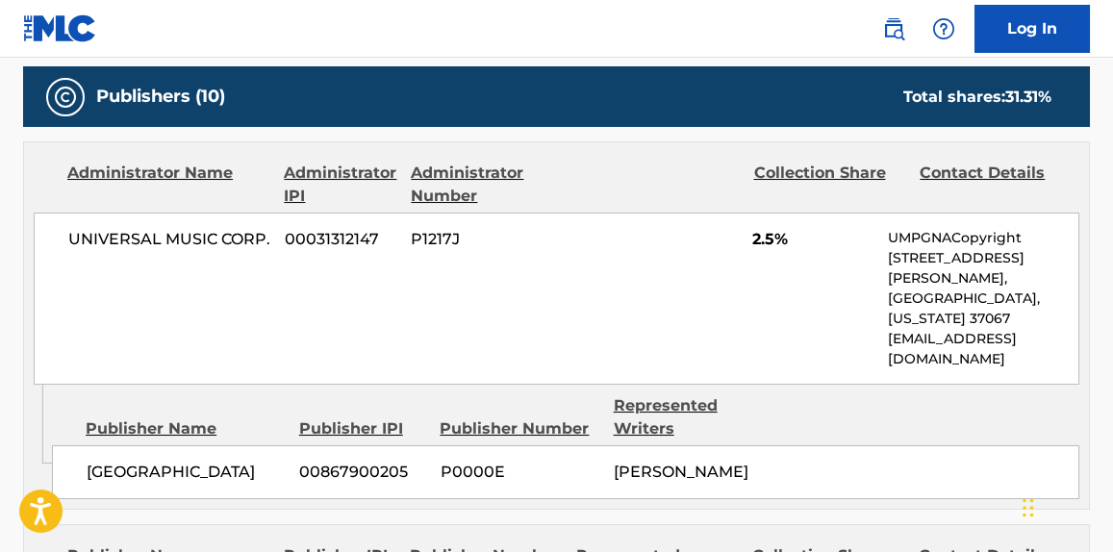
scroll to position [1126, 0]
